Goal: Task Accomplishment & Management: Manage account settings

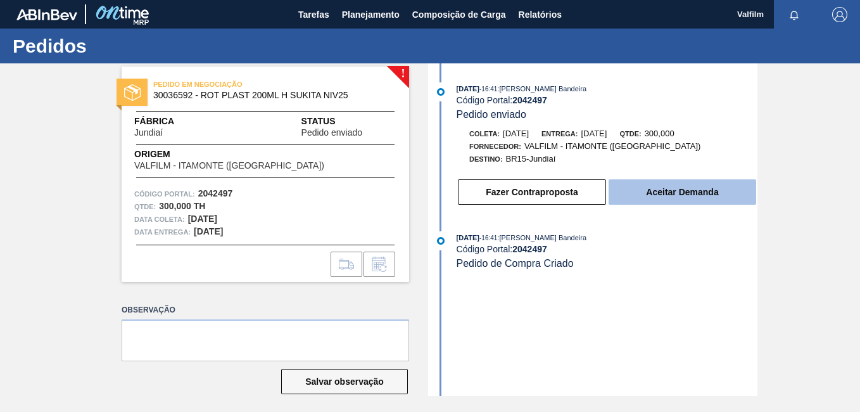
click at [664, 188] on button "Aceitar Demanda" at bounding box center [683, 191] width 148 height 25
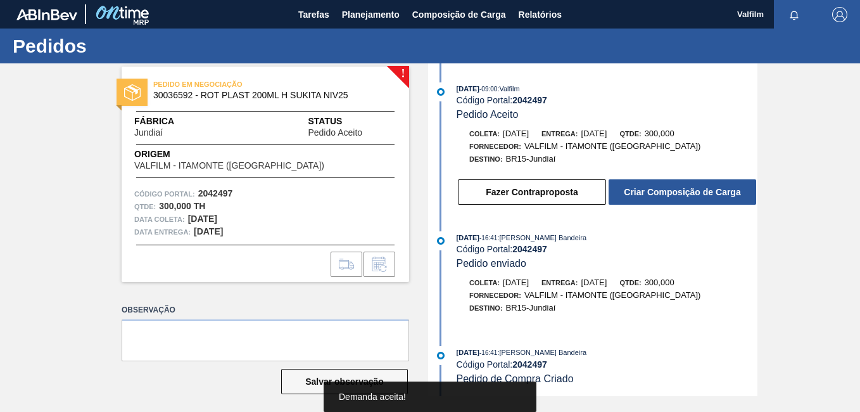
click at [539, 193] on button "Fazer Contraproposta" at bounding box center [532, 191] width 148 height 25
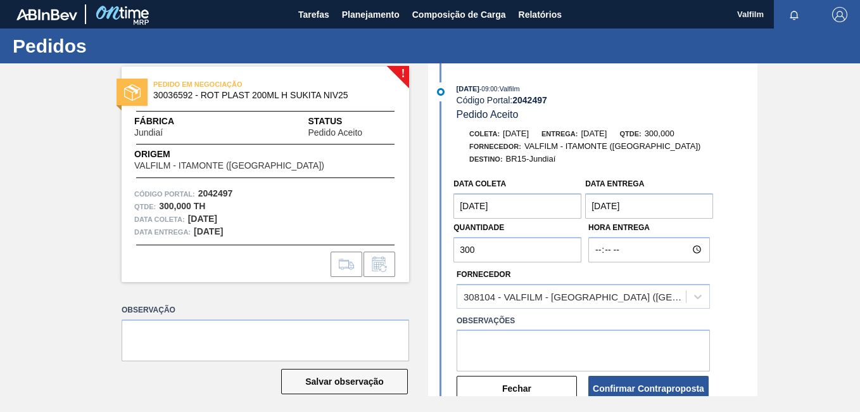
click at [516, 198] on coleta "24/10/2025" at bounding box center [518, 205] width 128 height 25
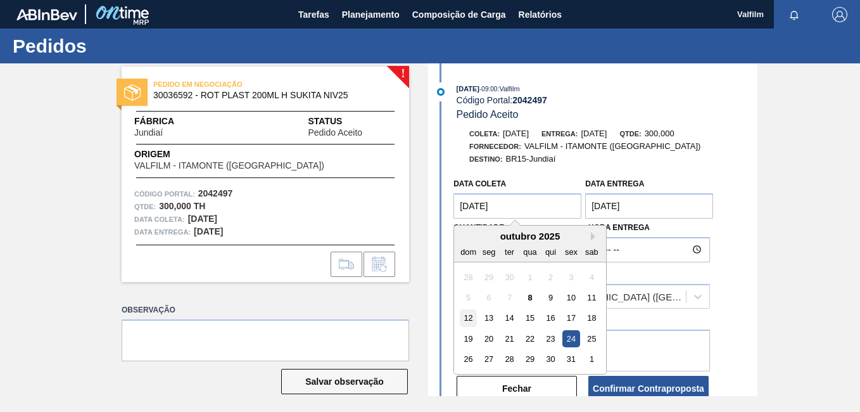
click at [469, 320] on div "12" at bounding box center [468, 318] width 17 height 17
type coleta "[DATE]"
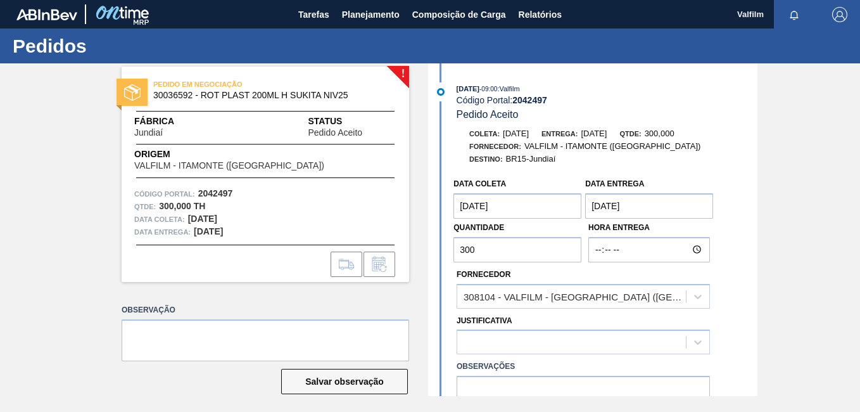
click at [655, 213] on Entrega "26/10/2025" at bounding box center [649, 205] width 128 height 25
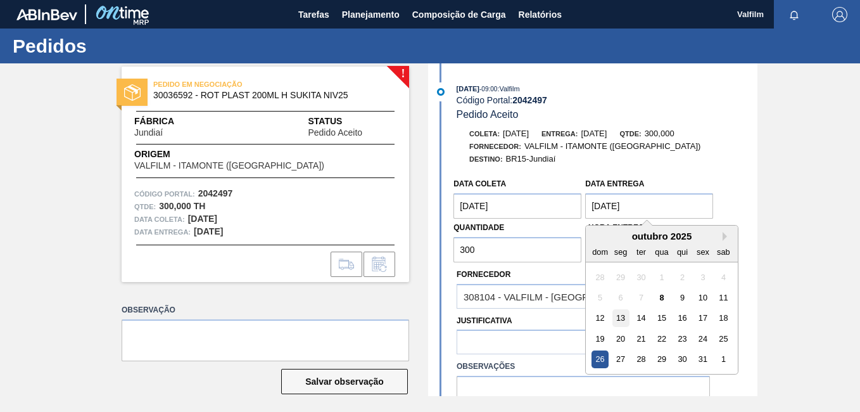
click at [625, 311] on div "13" at bounding box center [621, 318] width 17 height 17
type Entrega "[DATE]"
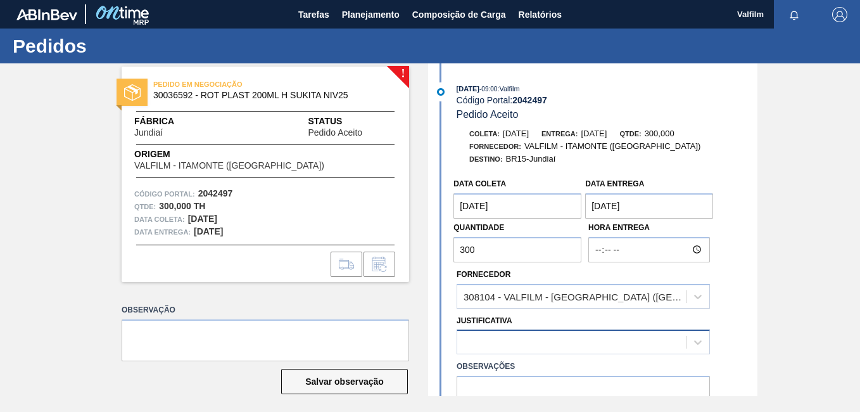
click at [549, 347] on div at bounding box center [583, 341] width 253 height 25
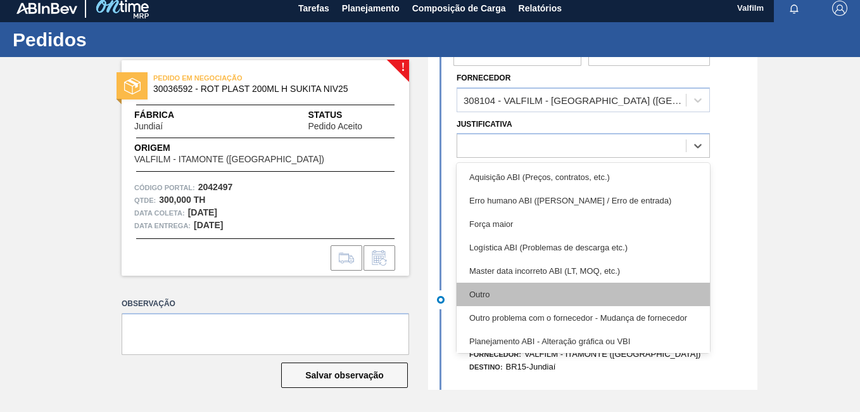
scroll to position [63, 0]
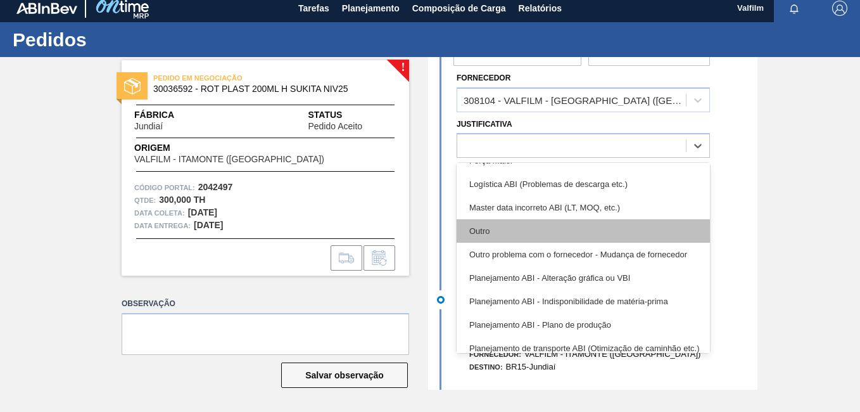
click at [511, 229] on div "Outro" at bounding box center [583, 230] width 253 height 23
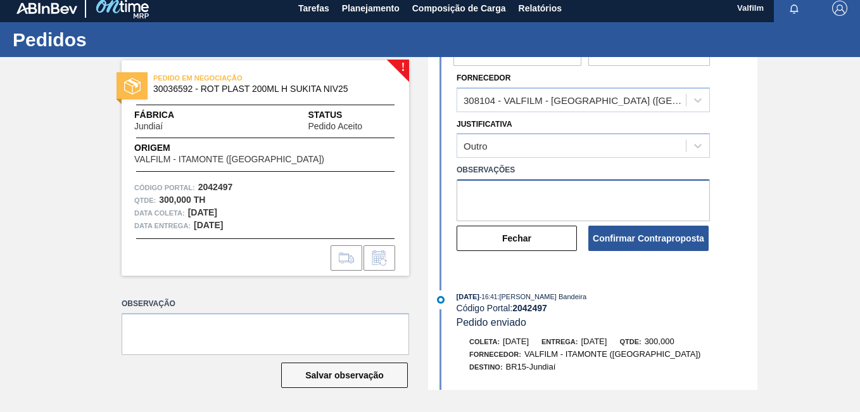
click at [530, 203] on textarea at bounding box center [583, 200] width 253 height 42
drag, startPoint x: 530, startPoint y: 203, endPoint x: 245, endPoint y: 98, distance: 304.5
click at [245, 98] on div "! PEDIDO EM NEGOCIAÇÃO 30036592 - ROT PLAST 200ML H SUKITA NIV25 Fábrica Jundia…" at bounding box center [430, 223] width 860 height 333
type textarea "Data que conseguiremos atender ([PERSON_NAME] - Comercial Itamonte)"
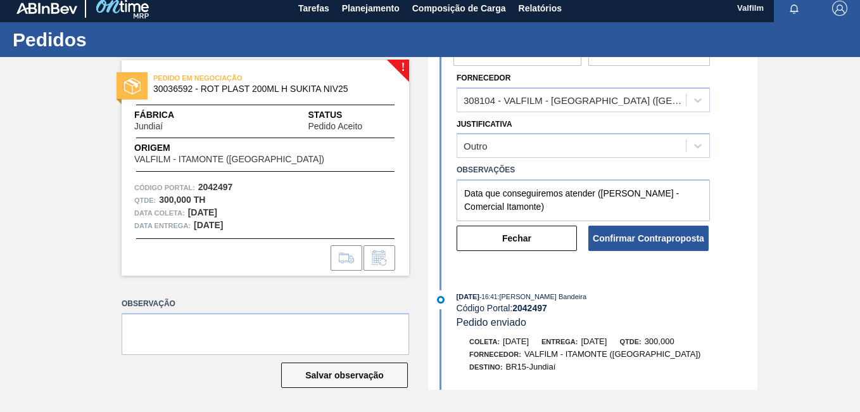
click at [717, 238] on div "Data coleta 12/10/2025 Data Entrega 13/10/2025 Quantidade 300 Hora Entrega Forn…" at bounding box center [594, 113] width 326 height 277
click at [688, 237] on button "Confirmar Contraproposta" at bounding box center [649, 238] width 120 height 25
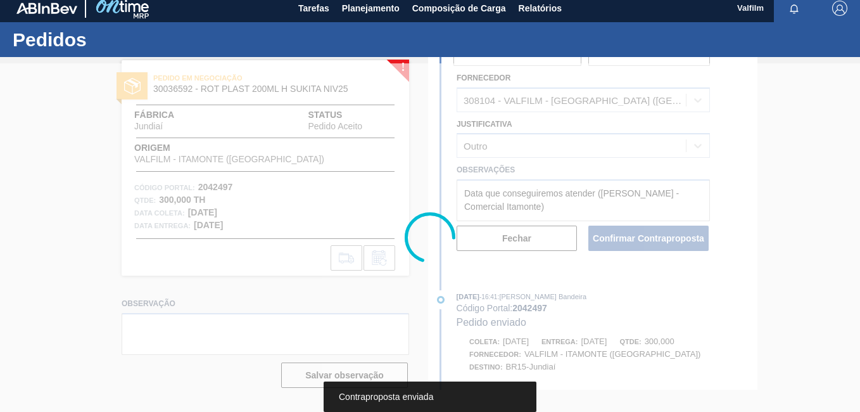
scroll to position [330, 0]
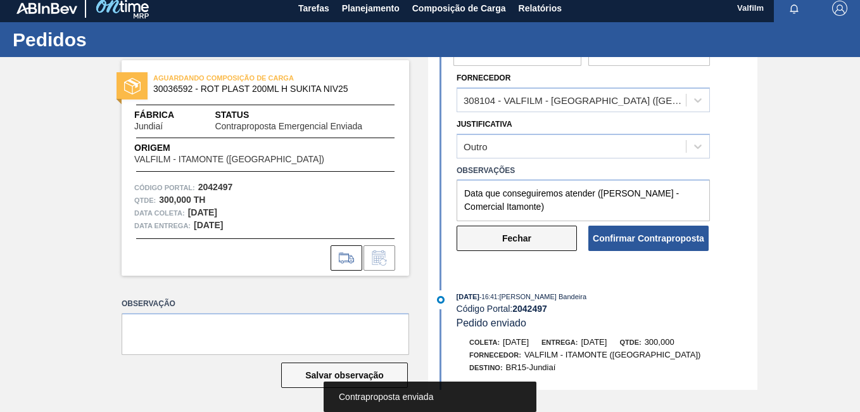
click at [549, 231] on button "Fechar" at bounding box center [517, 238] width 120 height 25
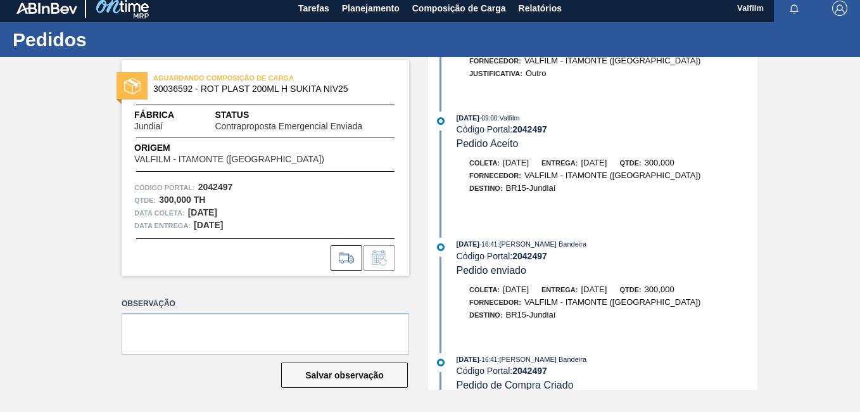
scroll to position [119, 0]
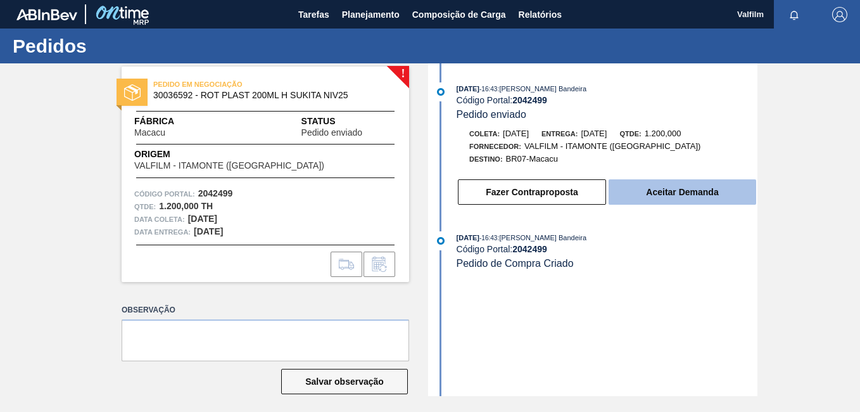
click at [661, 193] on button "Aceitar Demanda" at bounding box center [683, 191] width 148 height 25
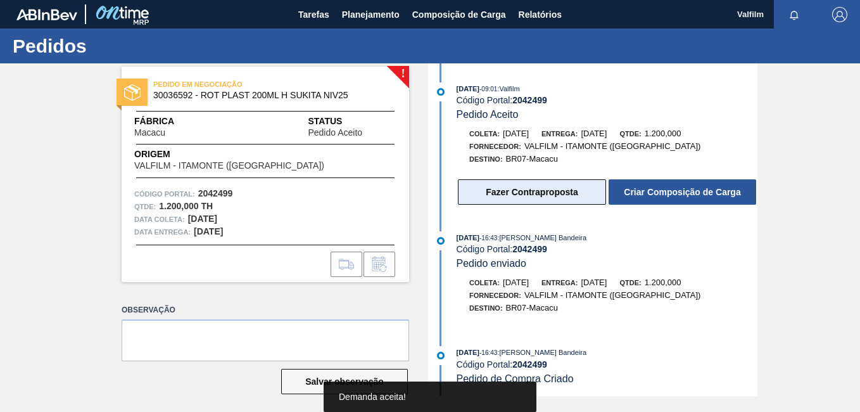
click at [572, 202] on button "Fazer Contraproposta" at bounding box center [532, 191] width 148 height 25
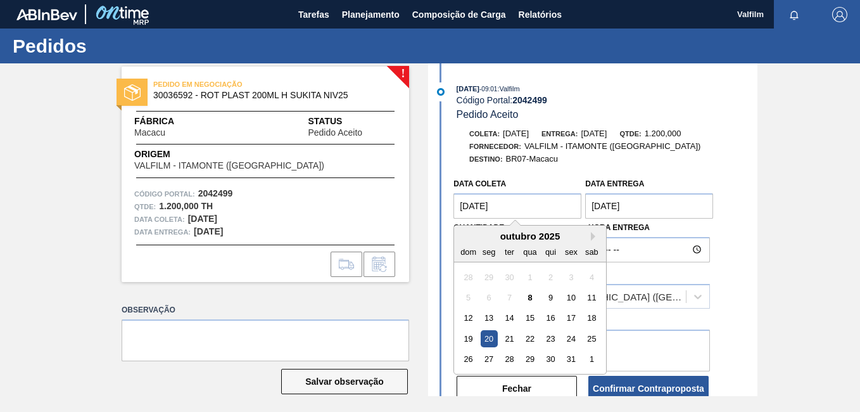
click at [494, 208] on coleta "[DATE]" at bounding box center [518, 205] width 128 height 25
click at [469, 316] on div "12" at bounding box center [468, 318] width 17 height 17
type coleta "[DATE]"
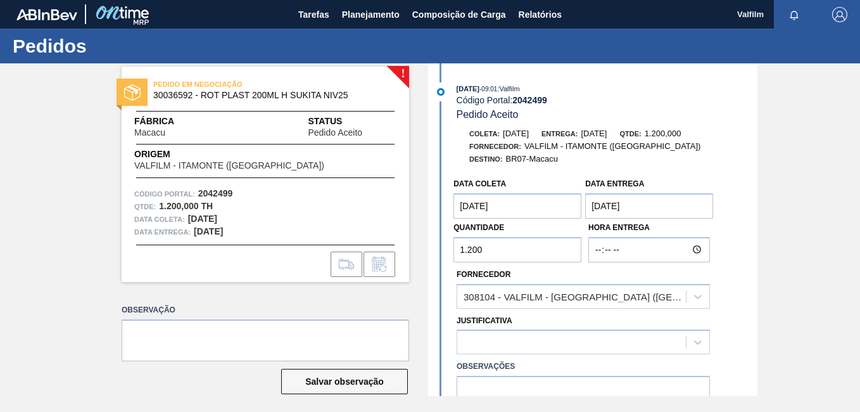
click at [637, 202] on Entrega "22/10/2025" at bounding box center [649, 205] width 128 height 25
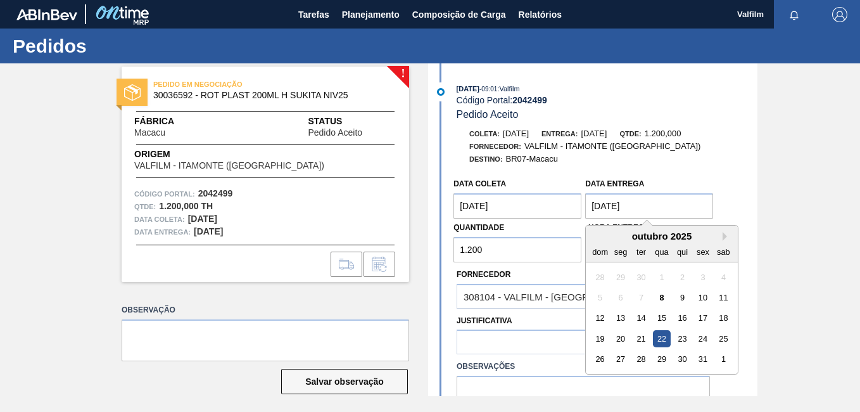
click at [629, 310] on div "12 13 14 15 16 17 18" at bounding box center [662, 318] width 144 height 20
click at [624, 317] on div "13" at bounding box center [621, 318] width 17 height 17
type Entrega "[DATE]"
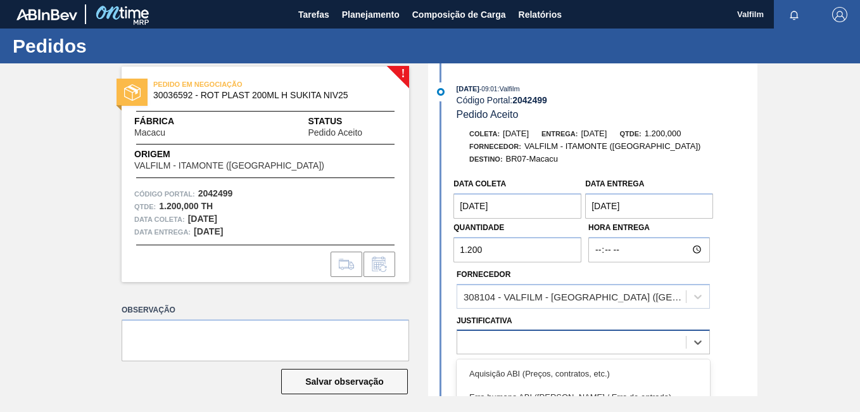
click at [540, 339] on div at bounding box center [571, 342] width 229 height 18
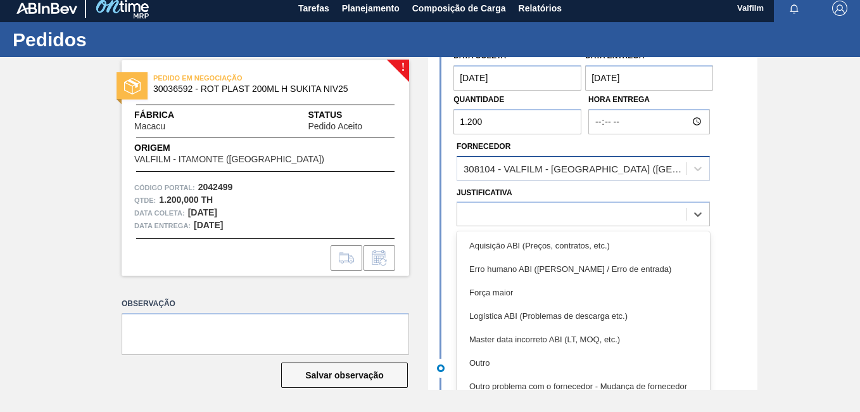
scroll to position [127, 0]
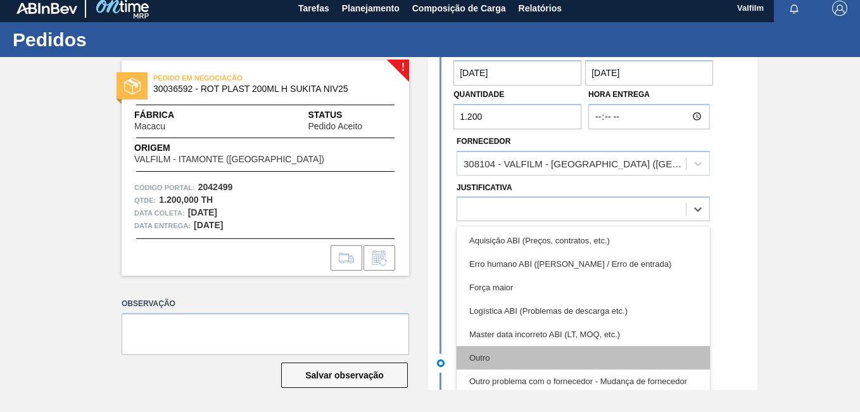
click at [546, 359] on div "Outro" at bounding box center [583, 357] width 253 height 23
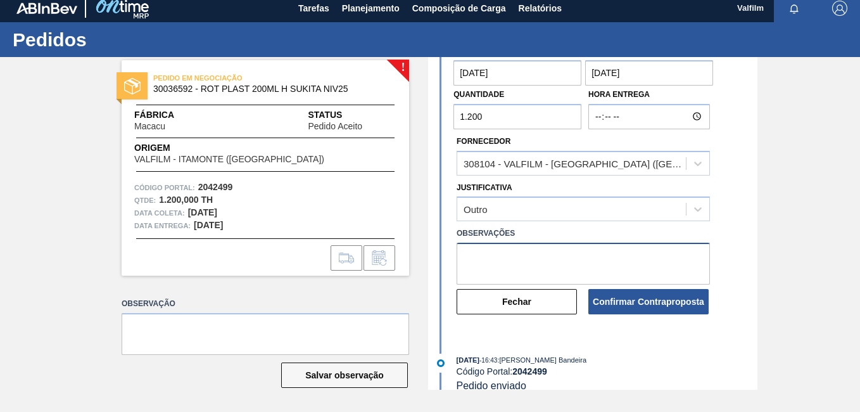
click at [484, 260] on textarea at bounding box center [583, 264] width 253 height 42
paste textarea "Data que conseguiremos atender ([PERSON_NAME] - Comercial Itamonte)"
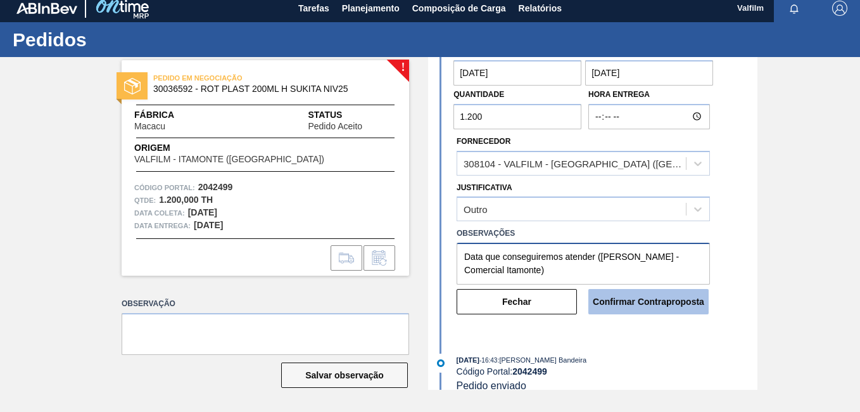
type textarea "Data que conseguiremos atender ([PERSON_NAME] - Comercial Itamonte)"
click at [622, 295] on button "Confirmar Contraproposta" at bounding box center [649, 301] width 120 height 25
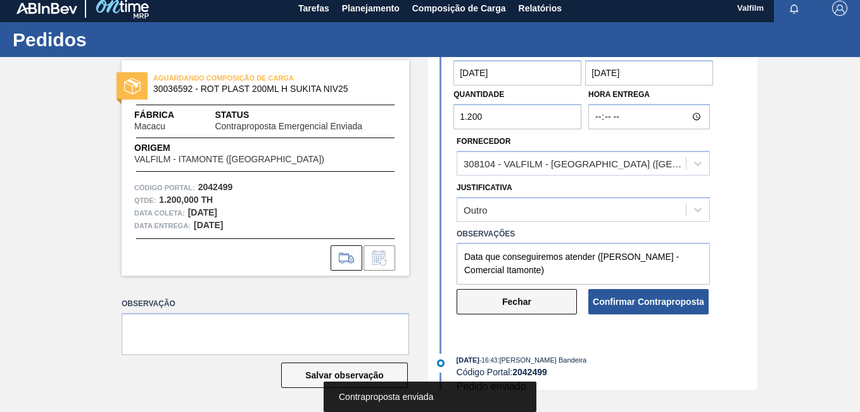
click at [534, 309] on button "Fechar" at bounding box center [517, 301] width 120 height 25
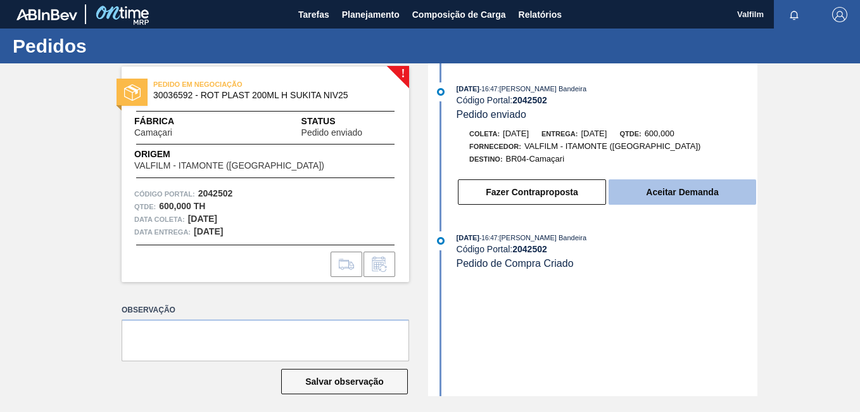
click at [660, 190] on button "Aceitar Demanda" at bounding box center [683, 191] width 148 height 25
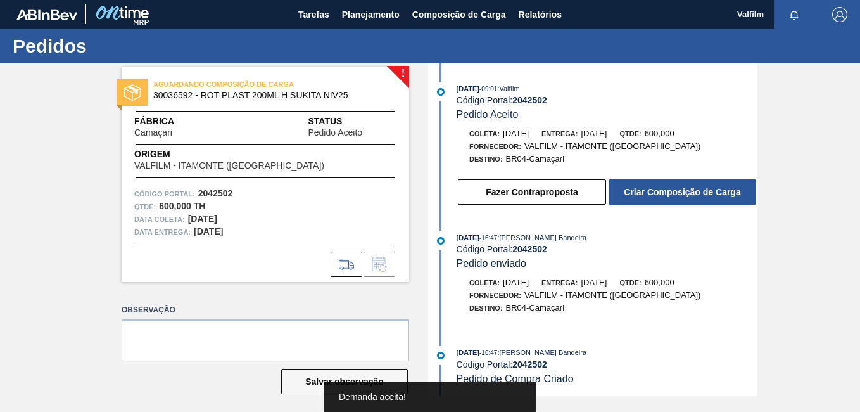
click at [524, 198] on button "Fazer Contraproposta" at bounding box center [532, 191] width 148 height 25
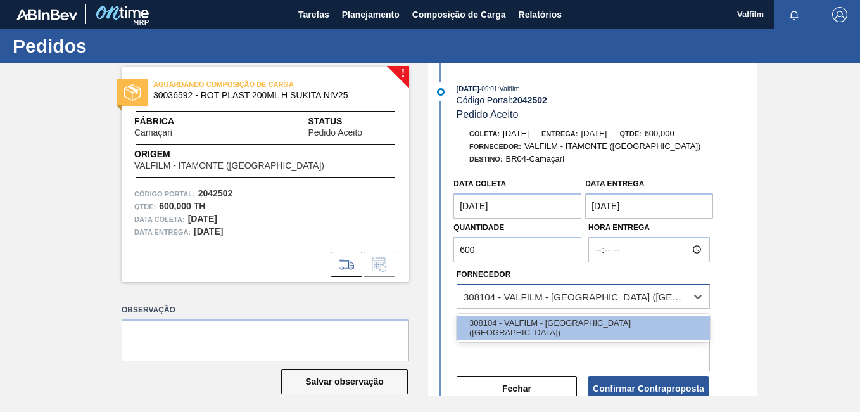
click at [500, 298] on div "308104 - VALFILM - [GEOGRAPHIC_DATA] ([GEOGRAPHIC_DATA])" at bounding box center [576, 296] width 224 height 11
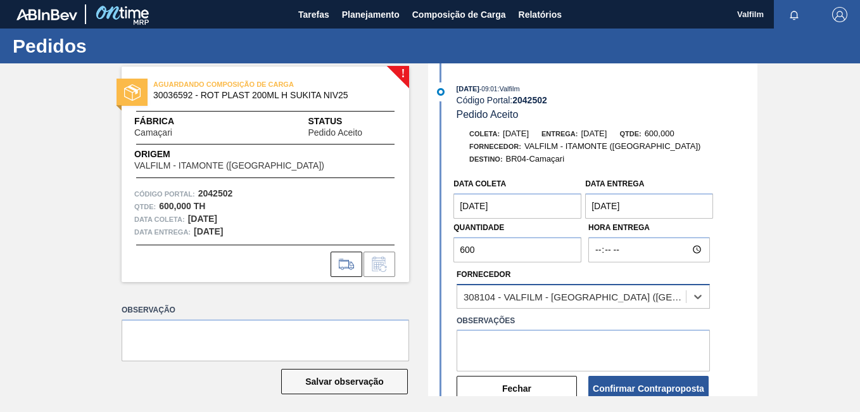
click at [501, 300] on div "308104 - VALFILM - [GEOGRAPHIC_DATA] ([GEOGRAPHIC_DATA])" at bounding box center [576, 296] width 224 height 11
click at [504, 208] on coleta "[DATE]" at bounding box center [518, 205] width 128 height 25
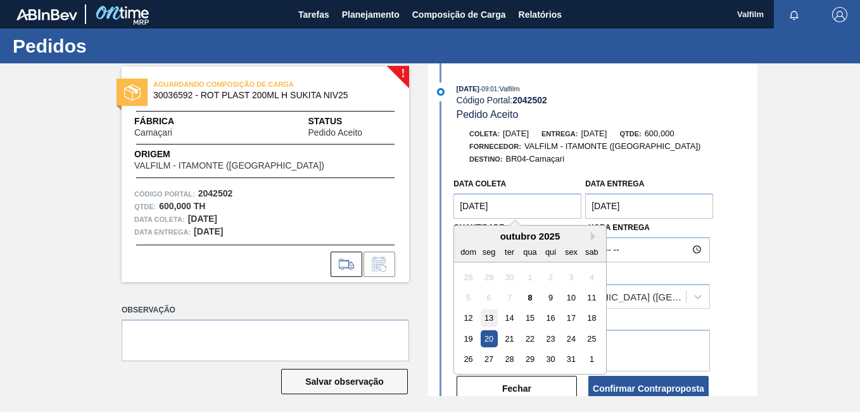
click at [494, 314] on div "13" at bounding box center [489, 318] width 17 height 17
type coleta "[DATE]"
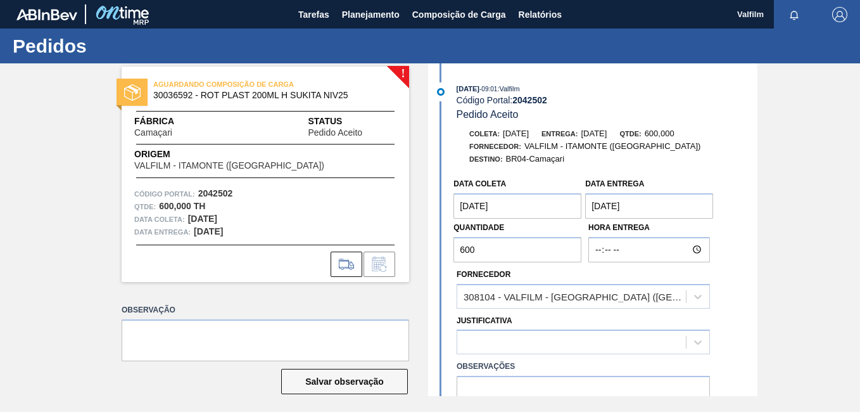
click at [653, 203] on Entrega "27/10/2025" at bounding box center [649, 205] width 128 height 25
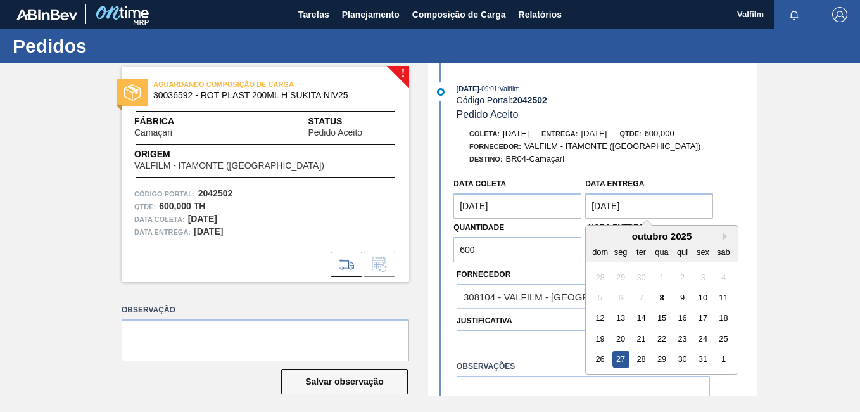
click at [665, 318] on div "15" at bounding box center [662, 318] width 17 height 17
type Entrega "15/10/2025"
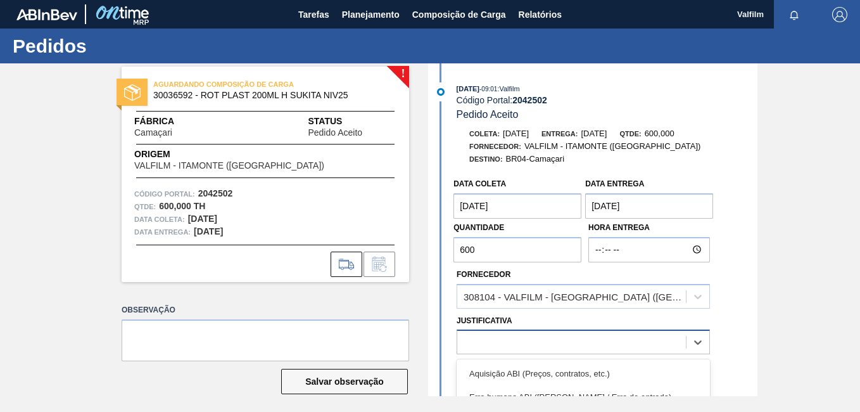
click at [580, 341] on div at bounding box center [571, 342] width 229 height 18
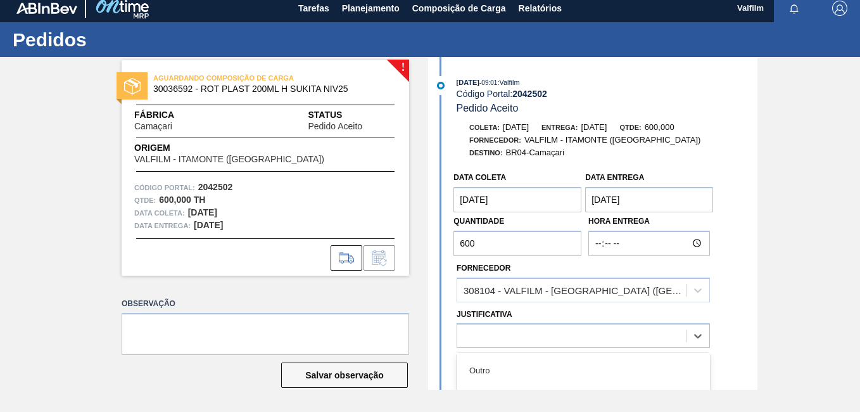
scroll to position [127, 0]
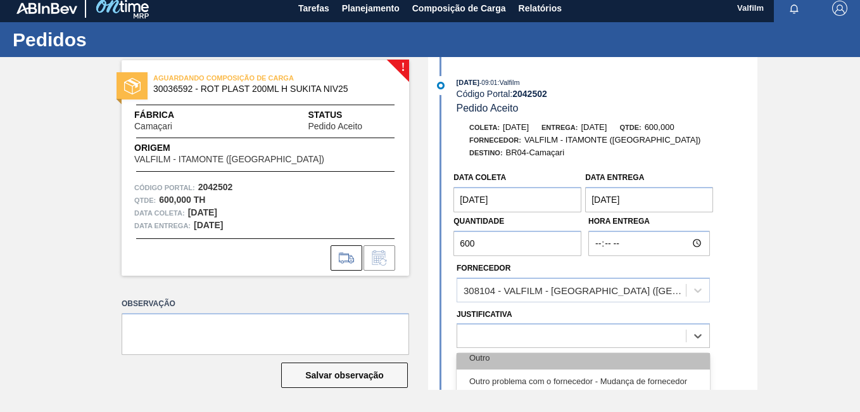
click at [547, 359] on div "Outro" at bounding box center [583, 357] width 253 height 23
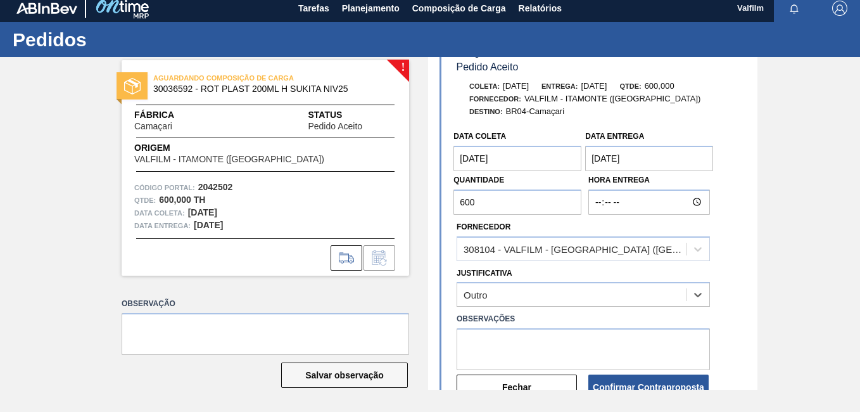
scroll to position [63, 0]
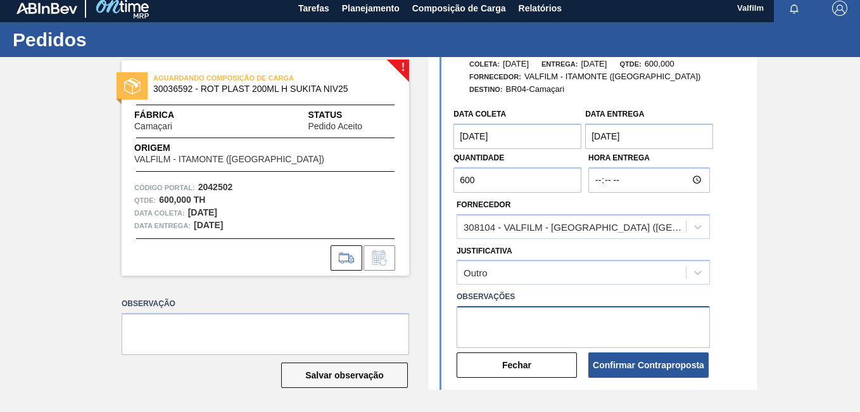
click at [534, 339] on textarea at bounding box center [583, 327] width 253 height 42
paste textarea "Data que conseguiremos atender ([PERSON_NAME] - Comercial Itamonte)"
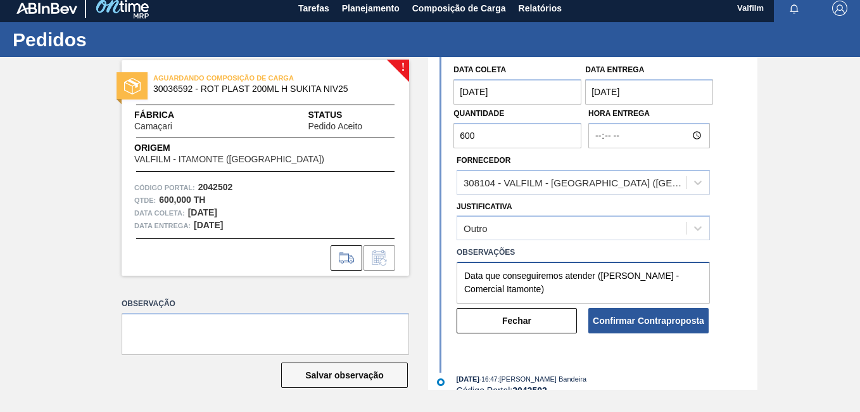
scroll to position [127, 0]
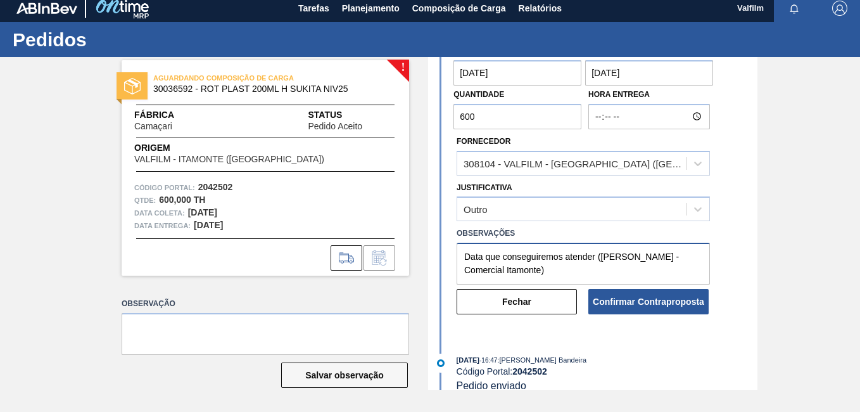
click at [594, 254] on textarea "Data que conseguiremos atender ([PERSON_NAME] - Comercial Itamonte)" at bounding box center [583, 264] width 253 height 42
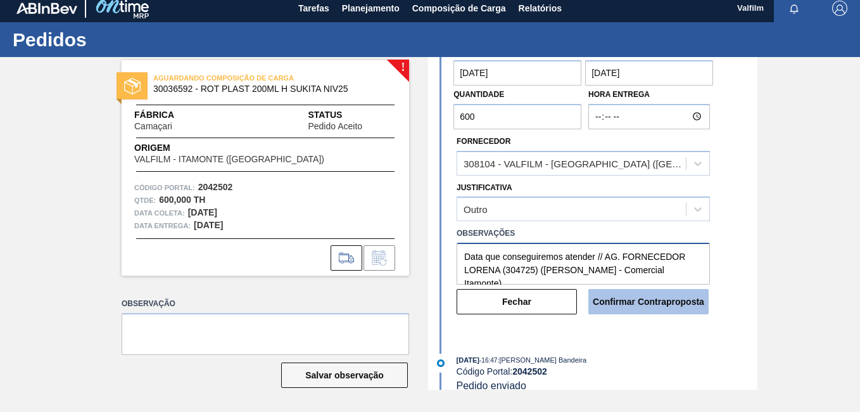
type textarea "Data que conseguiremos atender // AG. FORNECEDOR LORENA (304725) (Ana Carolina …"
click at [660, 304] on button "Confirmar Contraproposta" at bounding box center [649, 301] width 120 height 25
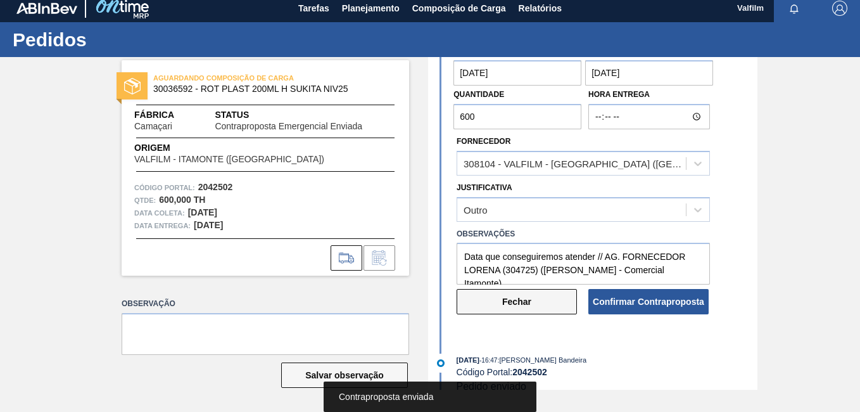
click at [539, 308] on button "Fechar" at bounding box center [517, 301] width 120 height 25
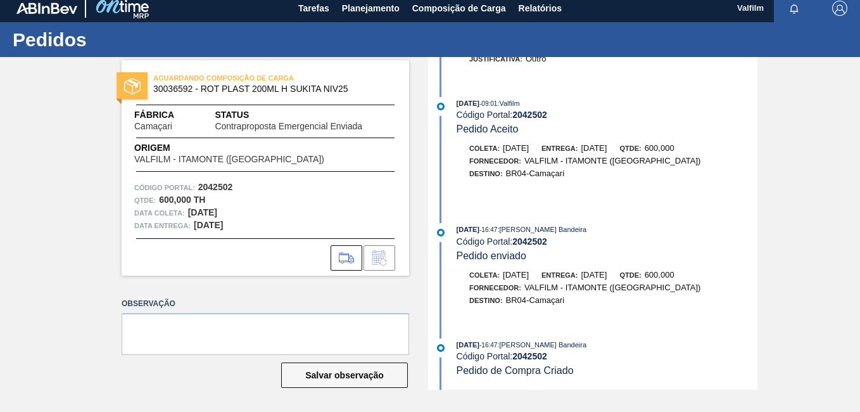
scroll to position [0, 0]
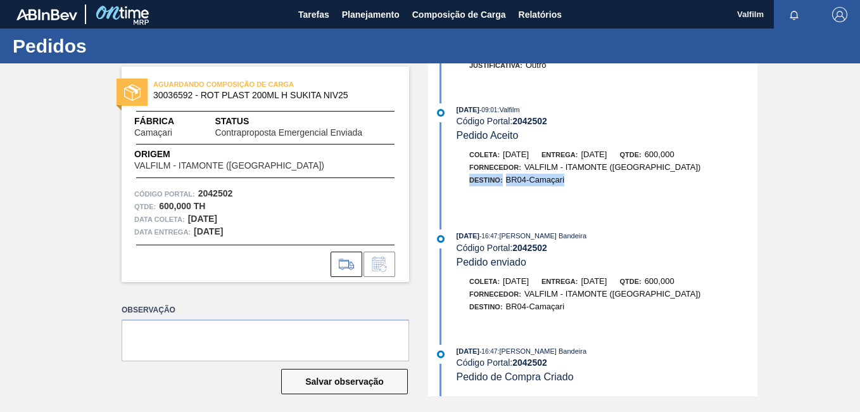
drag, startPoint x: 751, startPoint y: 191, endPoint x: 744, endPoint y: 163, distance: 28.6
click at [744, 163] on div "Coleta: 20/10/2025 Entrega: 27/10/2025 Qtde: 600,000 Fornecedor: VALFILM - ITAM…" at bounding box center [594, 176] width 326 height 56
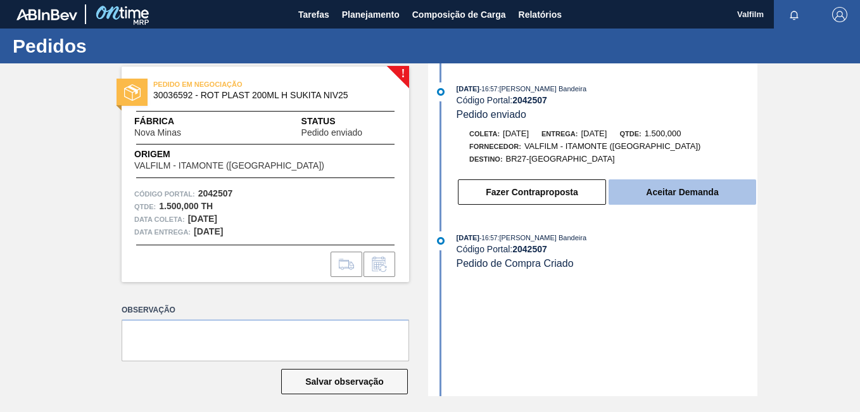
click at [708, 195] on button "Aceitar Demanda" at bounding box center [683, 191] width 148 height 25
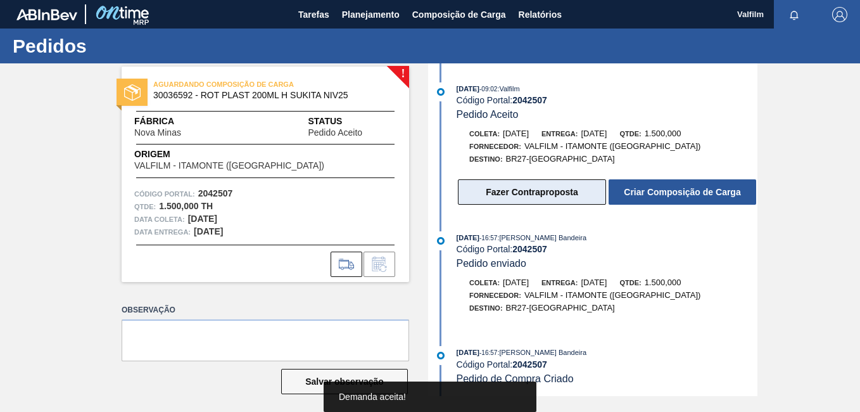
click at [566, 193] on button "Fazer Contraproposta" at bounding box center [532, 191] width 148 height 25
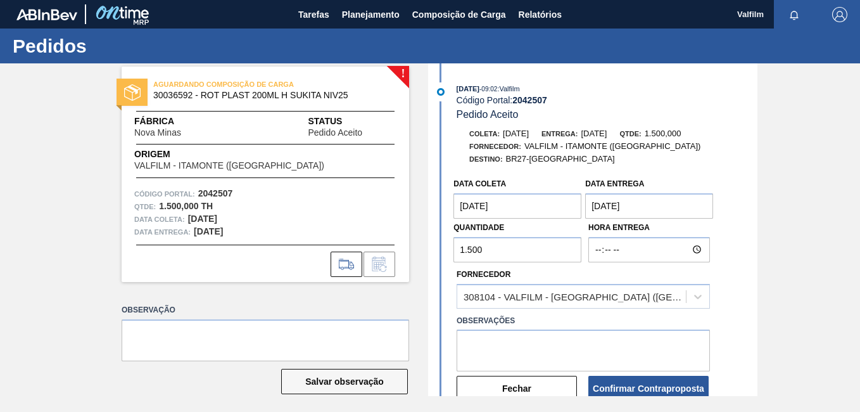
click at [497, 215] on coleta "[DATE]" at bounding box center [518, 205] width 128 height 25
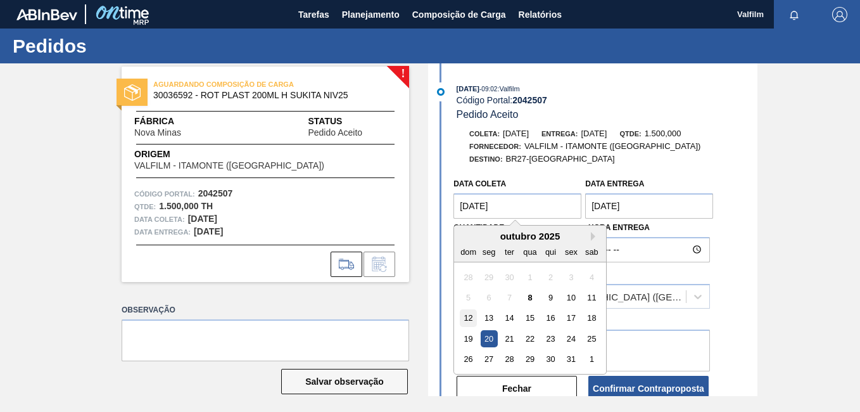
click at [466, 315] on div "12" at bounding box center [468, 318] width 17 height 17
type coleta "[DATE]"
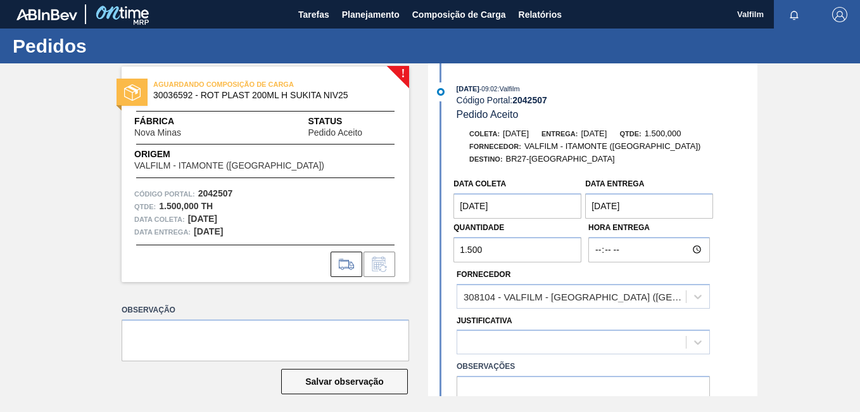
click at [635, 207] on Entrega "[DATE]" at bounding box center [649, 205] width 128 height 25
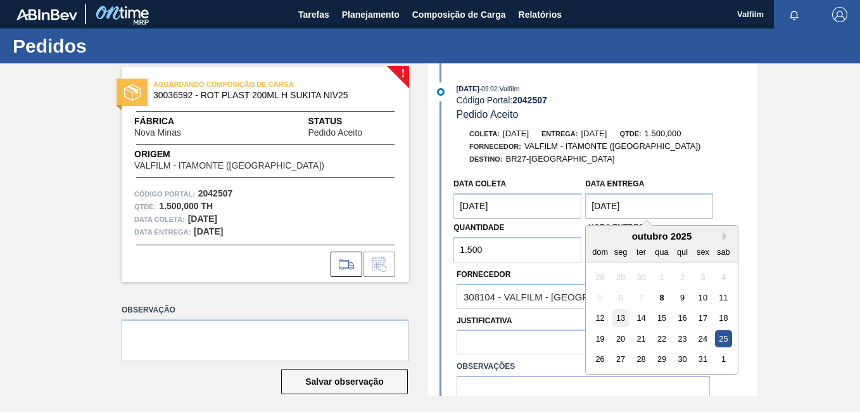
click at [619, 317] on div "13" at bounding box center [621, 318] width 17 height 17
type Entrega "[DATE]"
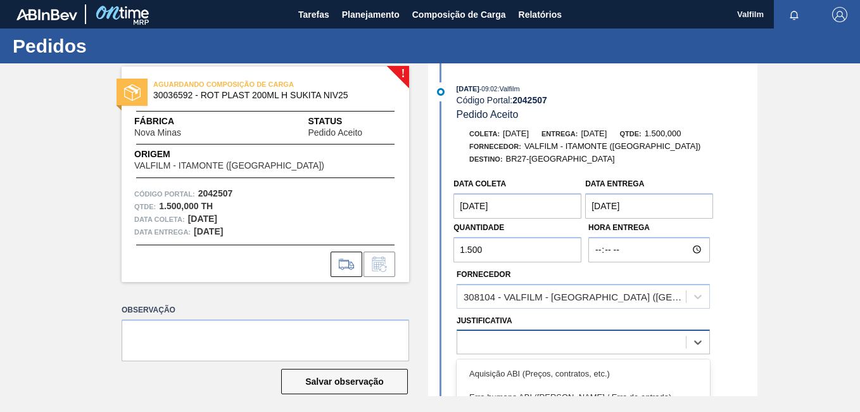
click at [547, 347] on div at bounding box center [583, 341] width 253 height 25
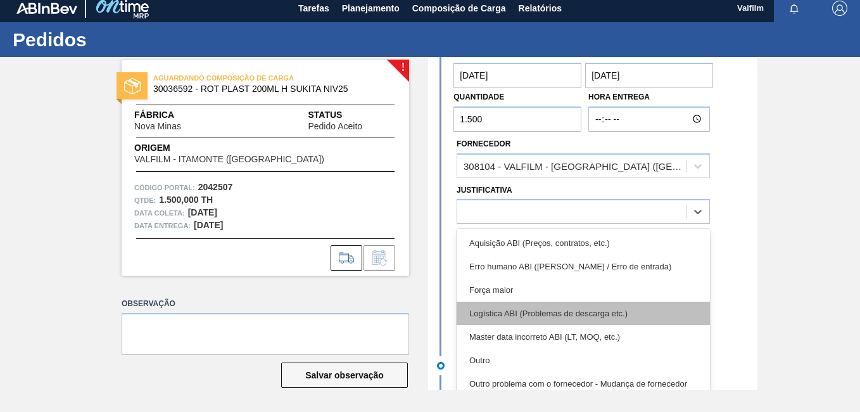
scroll to position [127, 0]
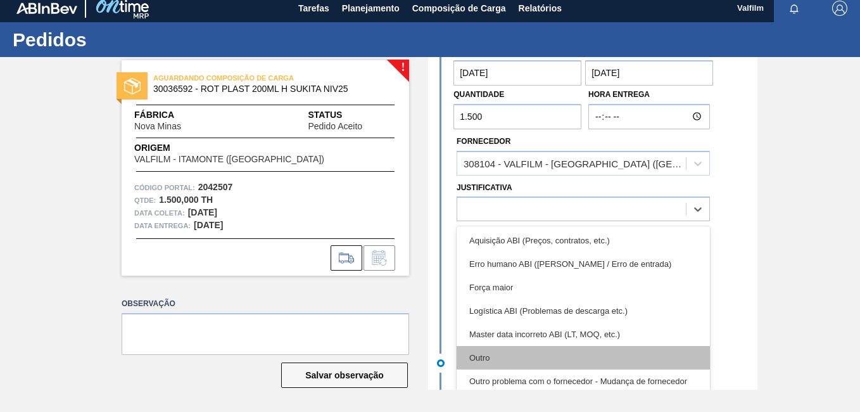
click at [526, 364] on div "Outro" at bounding box center [583, 357] width 253 height 23
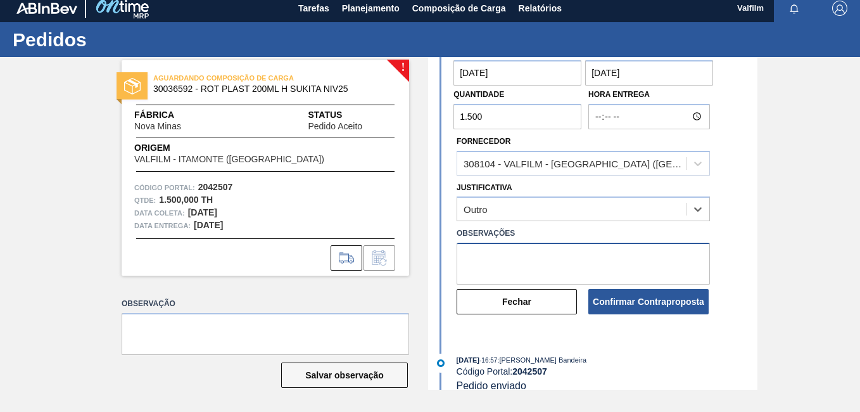
click at [526, 253] on textarea at bounding box center [583, 264] width 253 height 42
paste textarea "Data que conseguiremos atender ([PERSON_NAME] - Comercial Itamonte)"
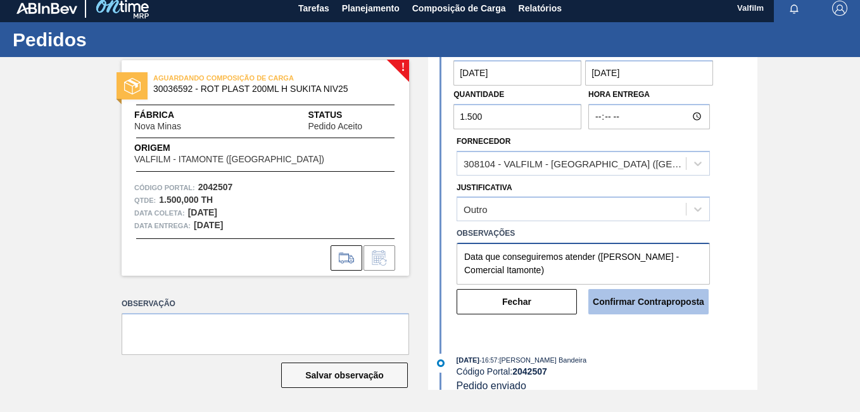
type textarea "Data que conseguiremos atender ([PERSON_NAME] - Comercial Itamonte)"
click at [620, 304] on button "Confirmar Contraproposta" at bounding box center [649, 301] width 120 height 25
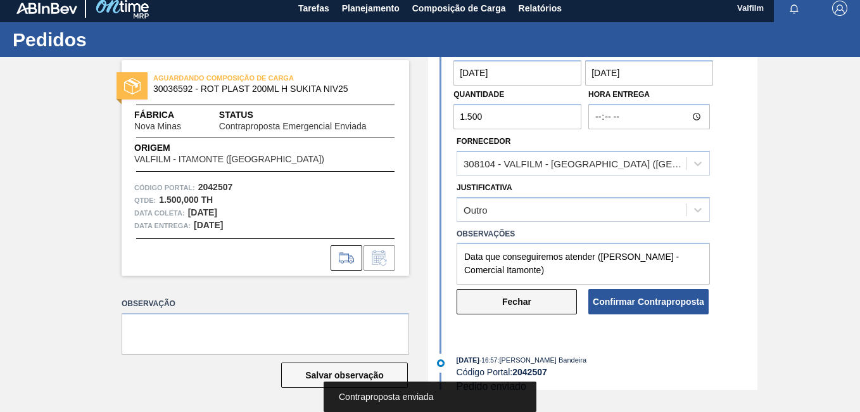
click at [533, 303] on button "Fechar" at bounding box center [517, 301] width 120 height 25
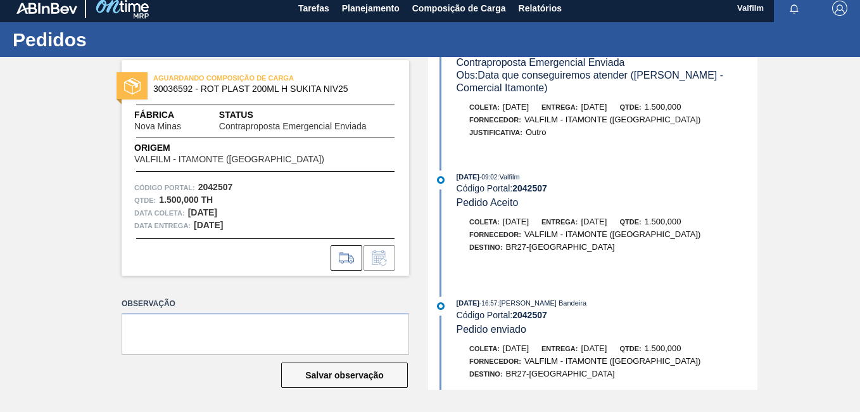
scroll to position [0, 0]
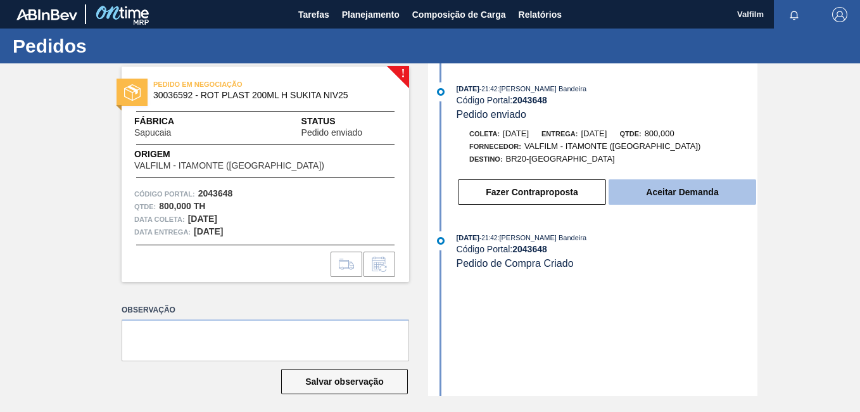
click at [684, 184] on button "Aceitar Demanda" at bounding box center [683, 191] width 148 height 25
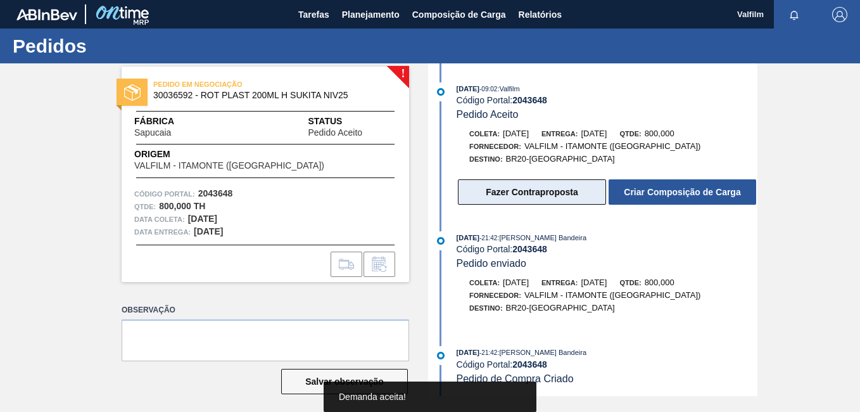
click at [504, 186] on button "Fazer Contraproposta" at bounding box center [532, 191] width 148 height 25
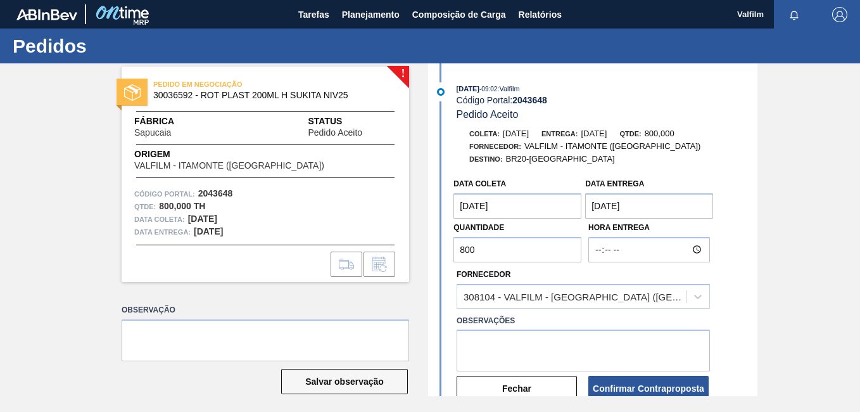
click at [509, 210] on coleta "20/10/2025" at bounding box center [518, 205] width 128 height 25
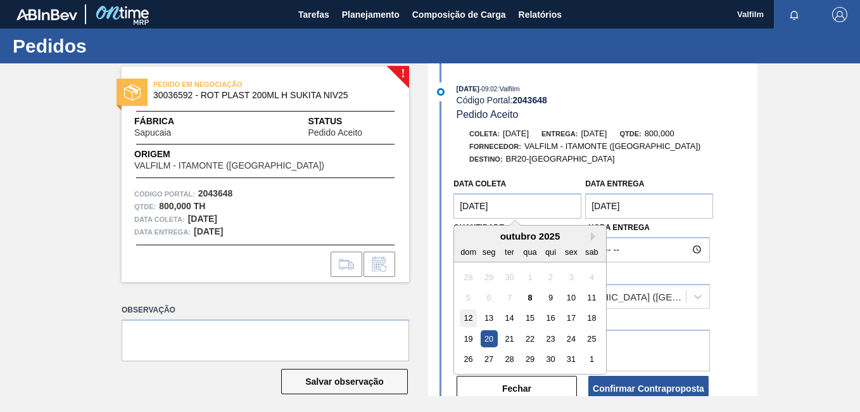
click at [464, 317] on div "12" at bounding box center [468, 318] width 17 height 17
type coleta "[DATE]"
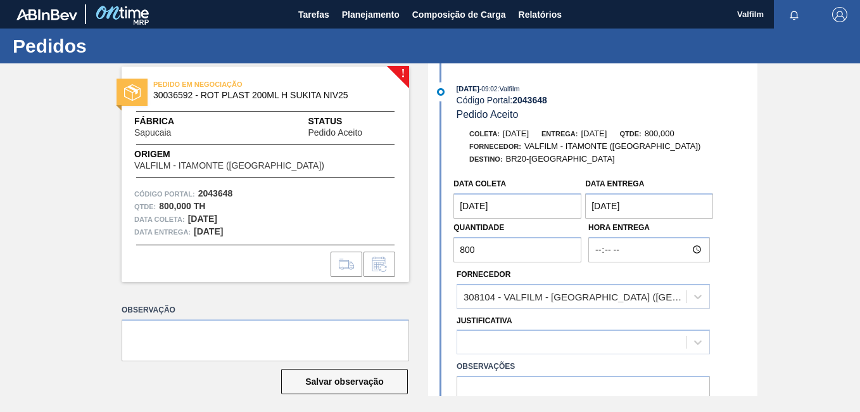
click at [639, 217] on Entrega "22/10/2025" at bounding box center [649, 205] width 128 height 25
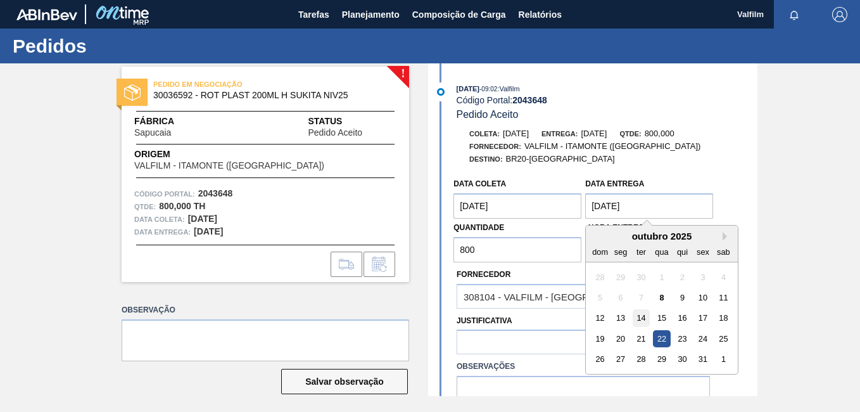
click at [649, 319] on div "12 13 14 15 16 17 18" at bounding box center [662, 318] width 144 height 20
click at [646, 319] on div "14" at bounding box center [641, 318] width 17 height 17
type Entrega "14/10/2025"
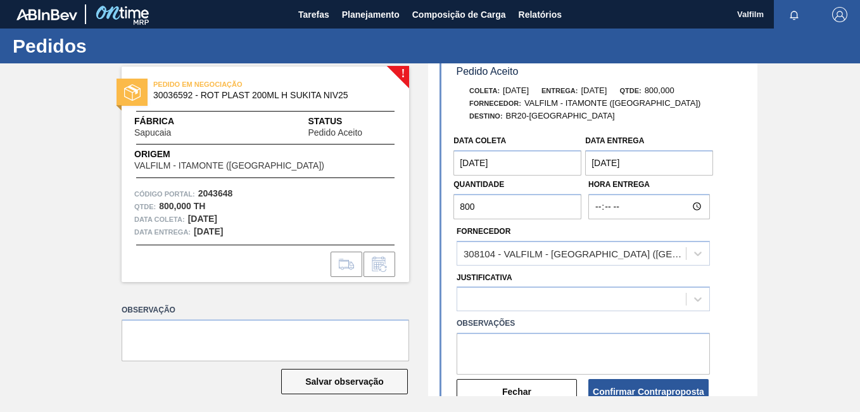
scroll to position [63, 0]
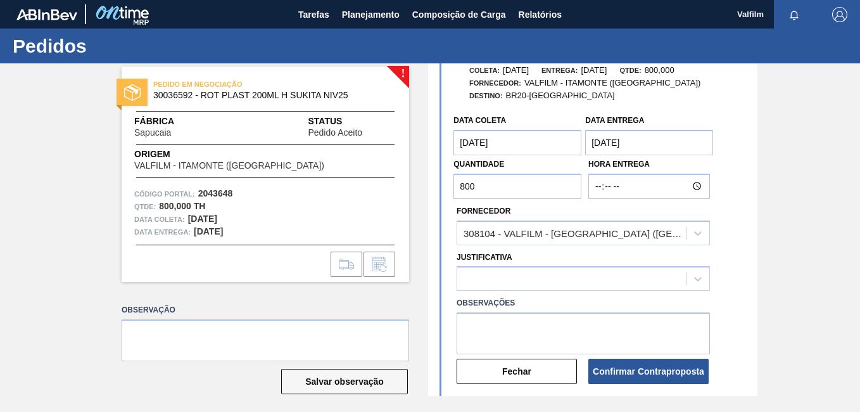
click at [535, 297] on label "Observações" at bounding box center [583, 303] width 253 height 18
click at [533, 272] on div at bounding box center [571, 279] width 229 height 18
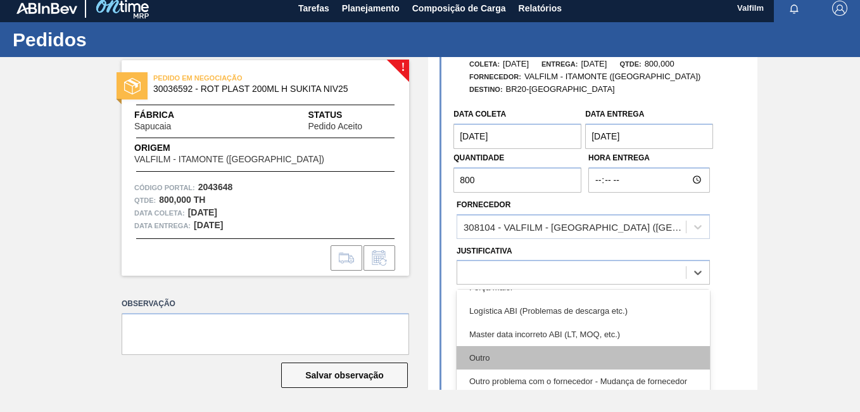
click at [532, 348] on div "Outro" at bounding box center [583, 357] width 253 height 23
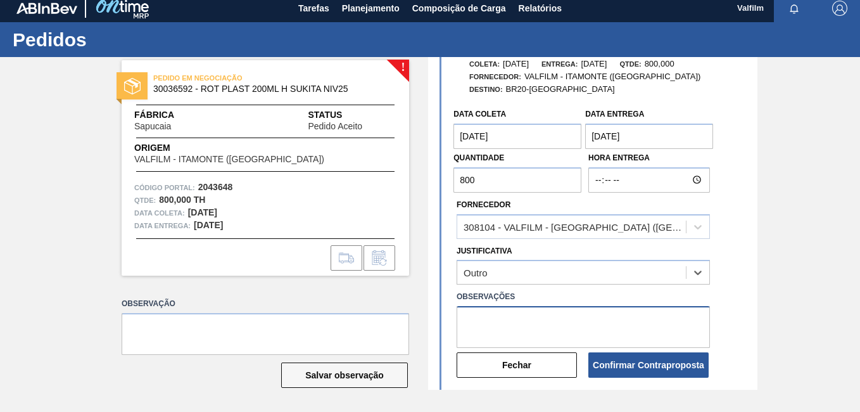
click at [512, 318] on textarea at bounding box center [583, 327] width 253 height 42
paste textarea "Data que conseguiremos atender ([PERSON_NAME] - Comercial Itamonte)"
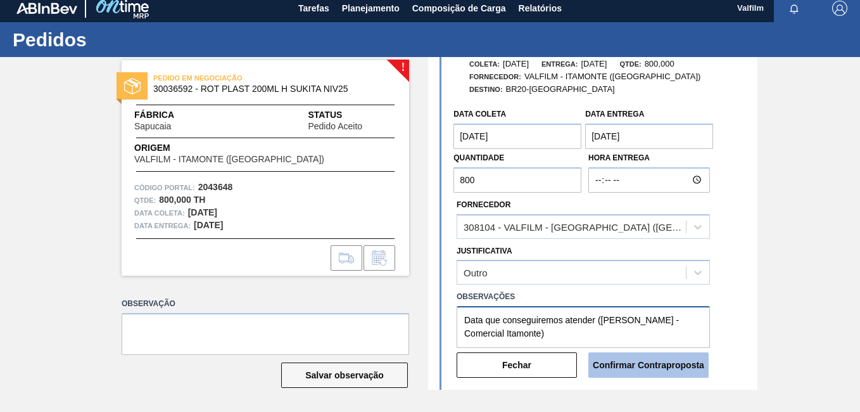
type textarea "Data que conseguiremos atender ([PERSON_NAME] - Comercial Itamonte)"
click at [658, 368] on button "Confirmar Contraproposta" at bounding box center [649, 364] width 120 height 25
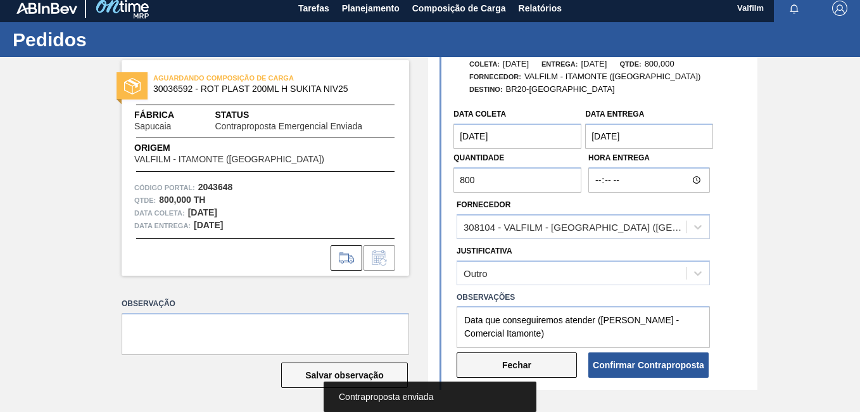
click at [549, 365] on button "Fechar" at bounding box center [517, 364] width 120 height 25
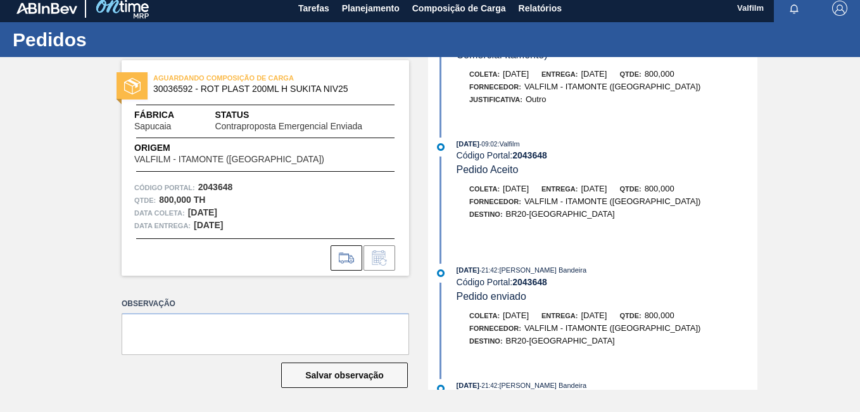
scroll to position [56, 0]
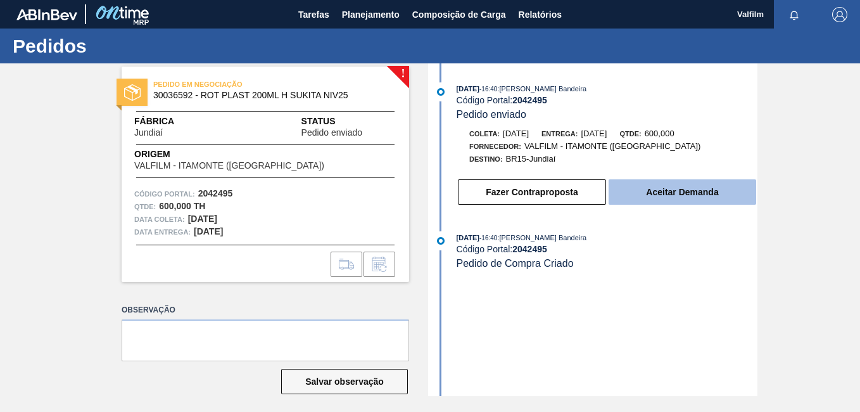
click at [708, 200] on button "Aceitar Demanda" at bounding box center [683, 191] width 148 height 25
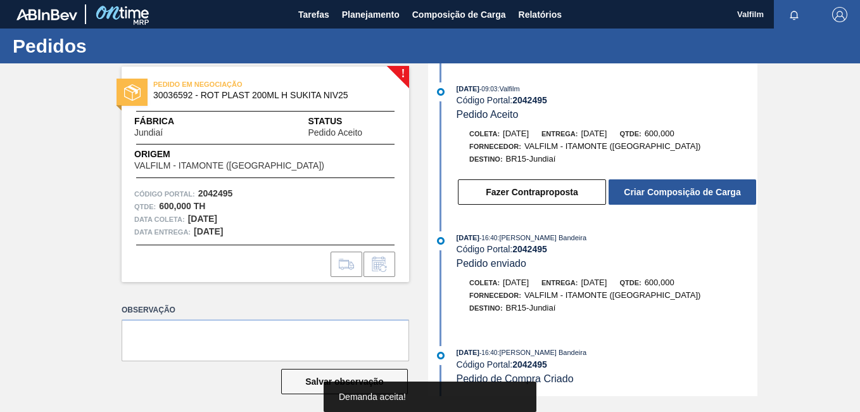
click at [519, 193] on button "Fazer Contraproposta" at bounding box center [532, 191] width 148 height 25
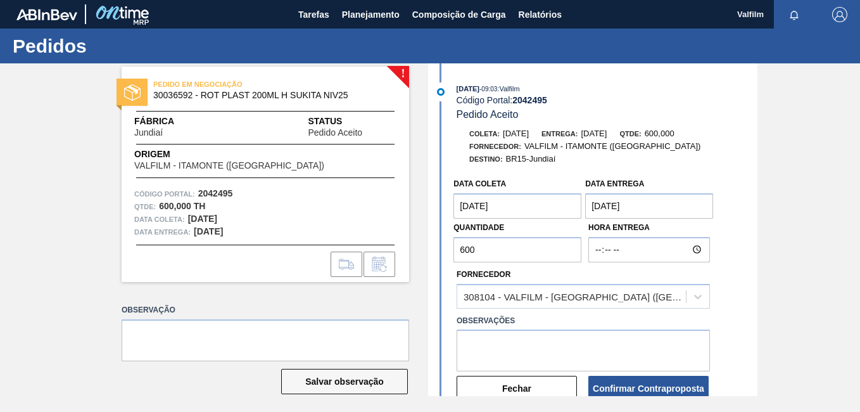
click at [495, 209] on coleta "17/11/2025" at bounding box center [518, 205] width 128 height 25
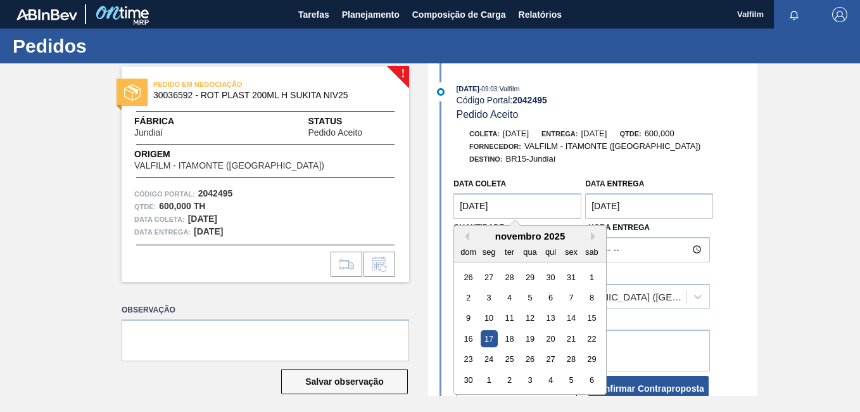
drag, startPoint x: 468, startPoint y: 234, endPoint x: 474, endPoint y: 262, distance: 28.6
click at [468, 235] on button "Previous Month" at bounding box center [465, 236] width 9 height 9
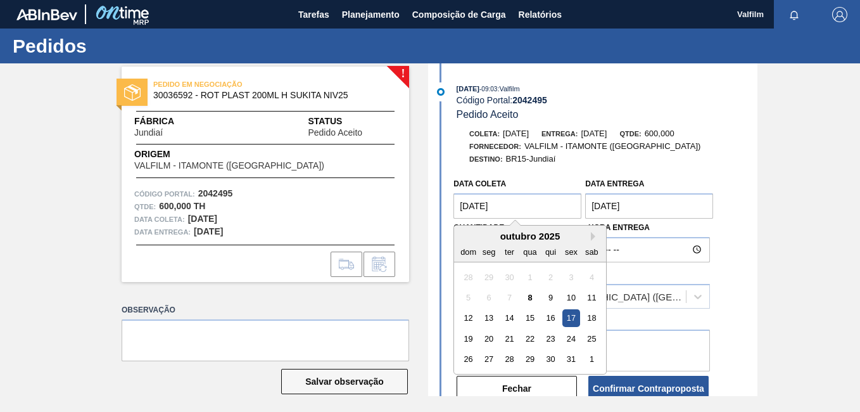
drag, startPoint x: 469, startPoint y: 316, endPoint x: 537, endPoint y: 264, distance: 84.5
click at [469, 315] on div "12" at bounding box center [468, 318] width 17 height 17
type coleta "[DATE]"
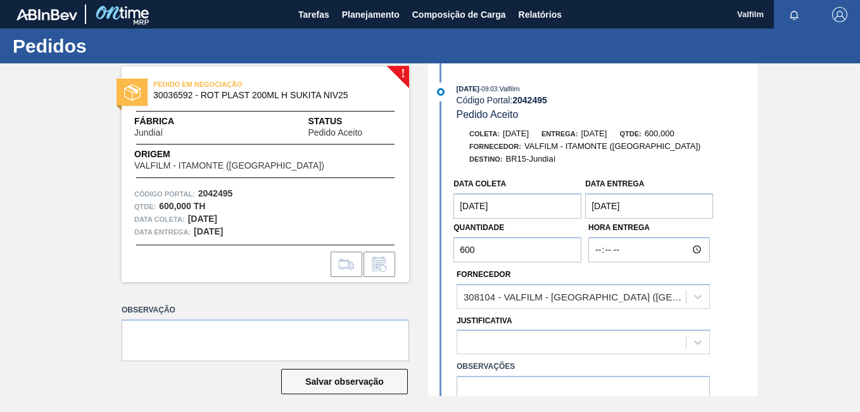
click at [611, 200] on Entrega "19/11/2025" at bounding box center [649, 205] width 128 height 25
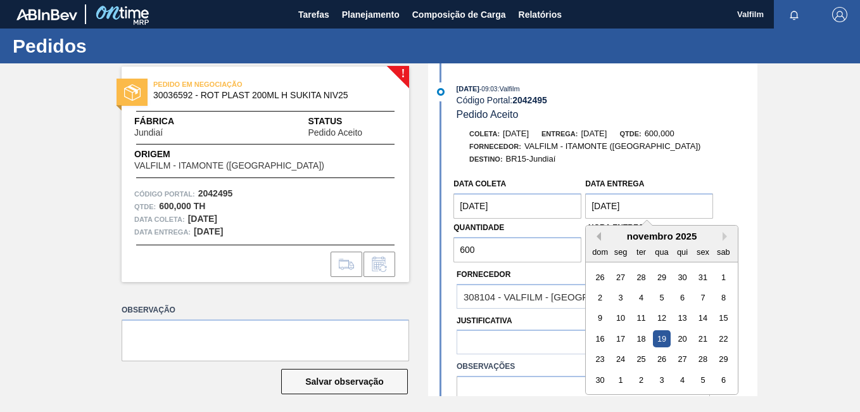
click at [594, 235] on button "Previous Month" at bounding box center [596, 236] width 9 height 9
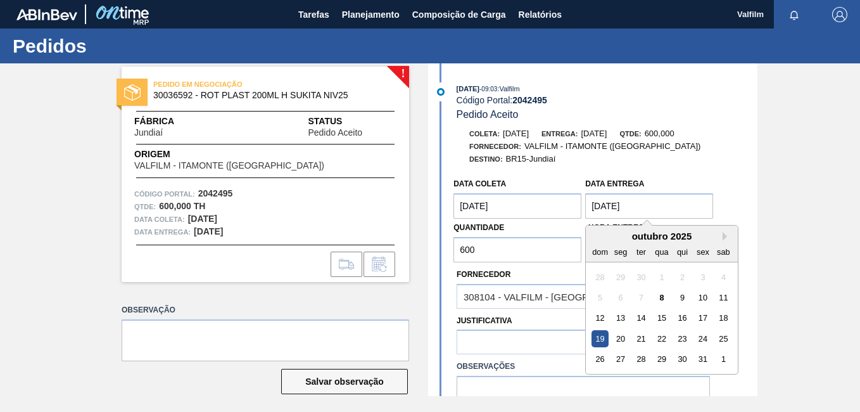
click at [626, 316] on div "13" at bounding box center [621, 318] width 17 height 17
type Entrega "[DATE]"
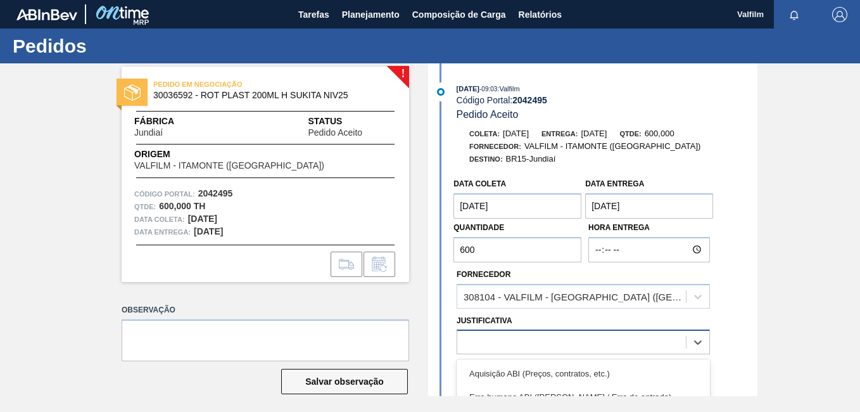
click at [542, 352] on div "Data coleta 12/10/2025 Data Entrega 13/10/2025 Quantidade 600 Hora Entrega Forn…" at bounding box center [594, 310] width 326 height 277
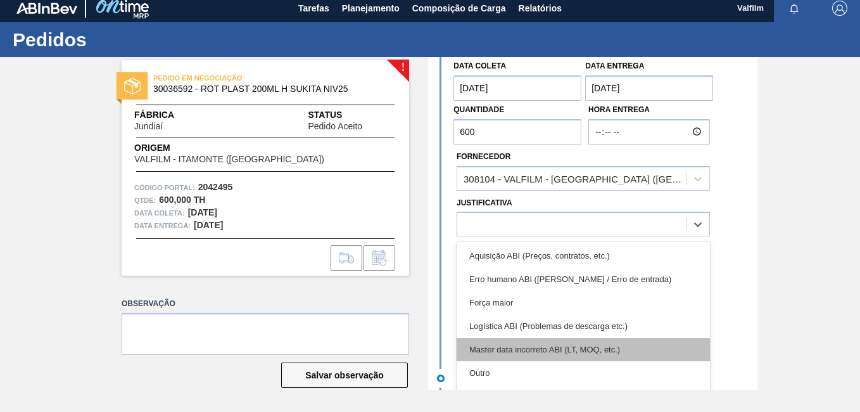
scroll to position [127, 0]
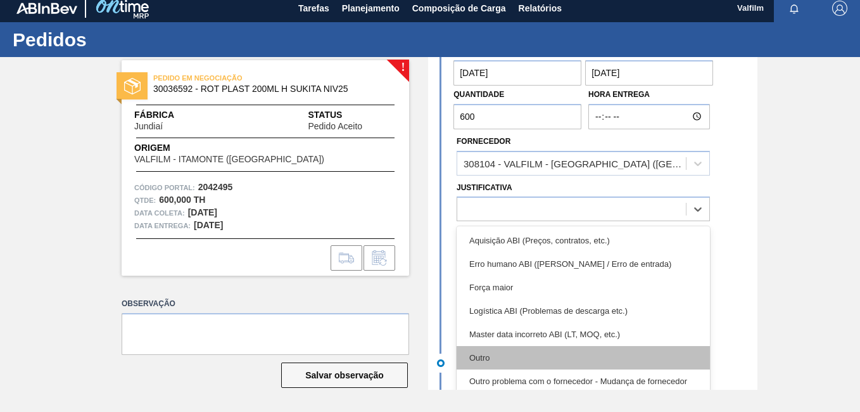
click at [540, 354] on div "Outro" at bounding box center [583, 357] width 253 height 23
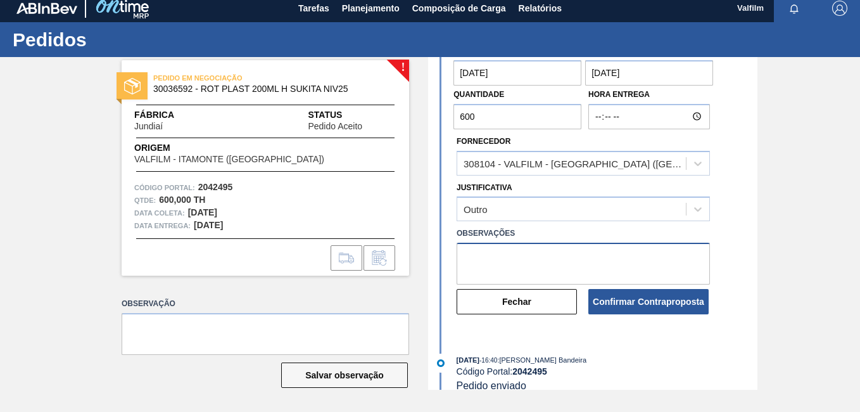
click at [506, 265] on textarea at bounding box center [583, 264] width 253 height 42
paste textarea "Data que conseguiremos atender ([PERSON_NAME] - Comercial Itamonte)"
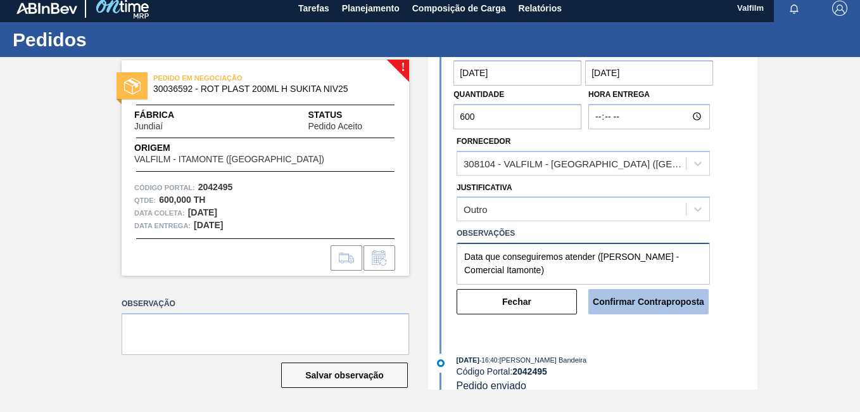
type textarea "Data que conseguiremos atender ([PERSON_NAME] - Comercial Itamonte)"
click at [660, 307] on button "Confirmar Contraproposta" at bounding box center [649, 301] width 120 height 25
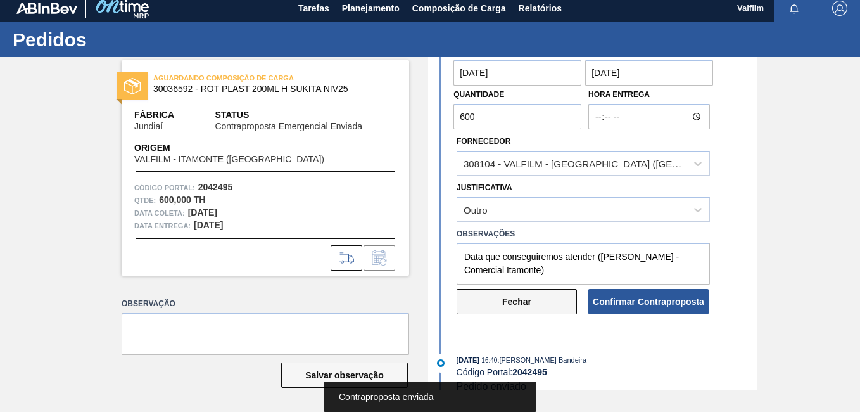
click at [543, 297] on button "Fechar" at bounding box center [517, 301] width 120 height 25
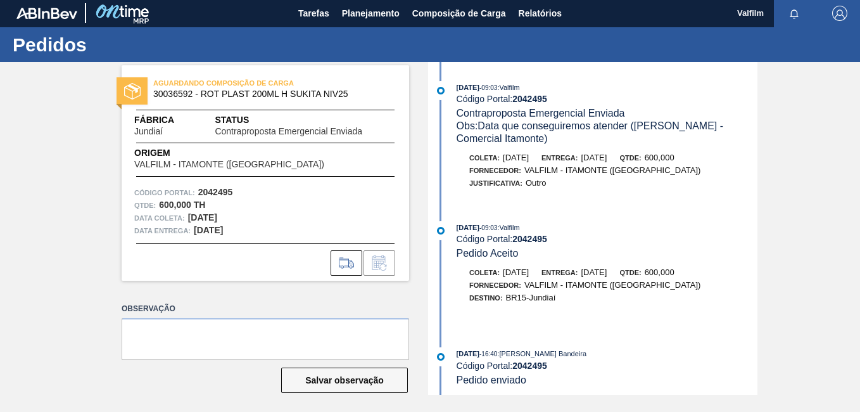
scroll to position [0, 0]
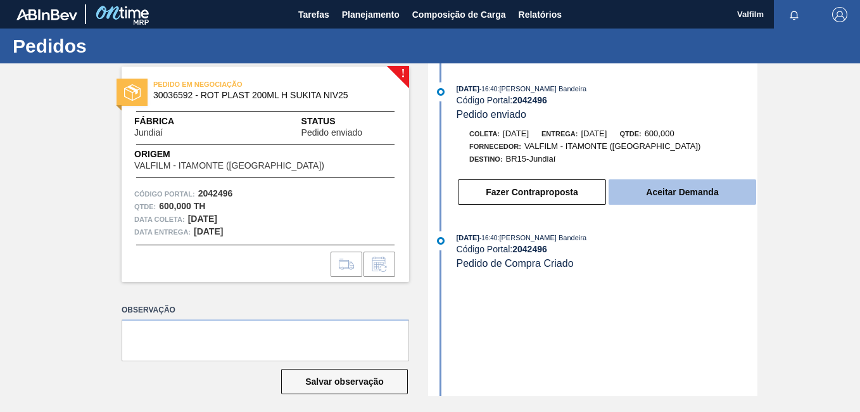
click at [713, 199] on button "Aceitar Demanda" at bounding box center [683, 191] width 148 height 25
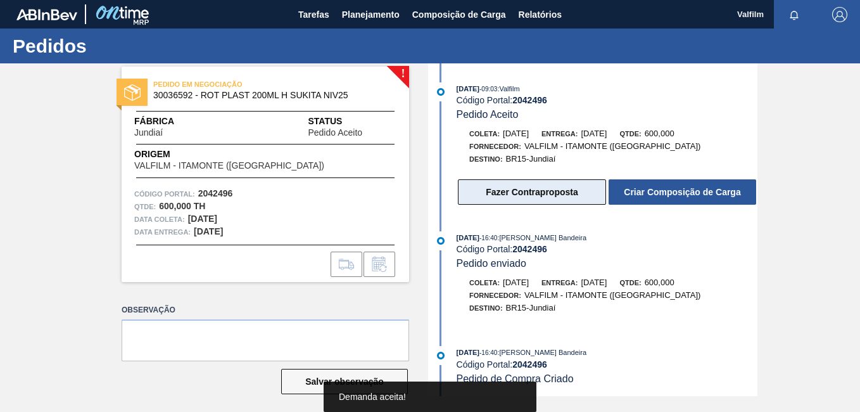
click at [566, 181] on button "Fazer Contraproposta" at bounding box center [532, 191] width 148 height 25
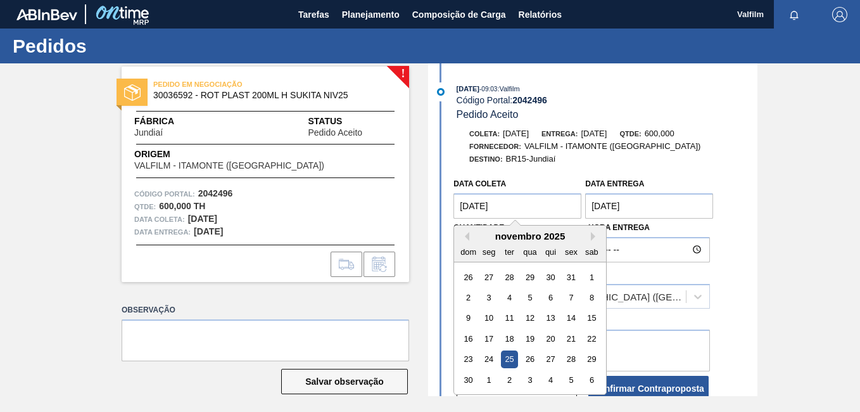
click at [500, 208] on coleta "[DATE]" at bounding box center [518, 205] width 128 height 25
click at [470, 236] on div "novembro 2025" at bounding box center [530, 236] width 152 height 11
click at [465, 236] on button "Previous Month" at bounding box center [465, 236] width 9 height 9
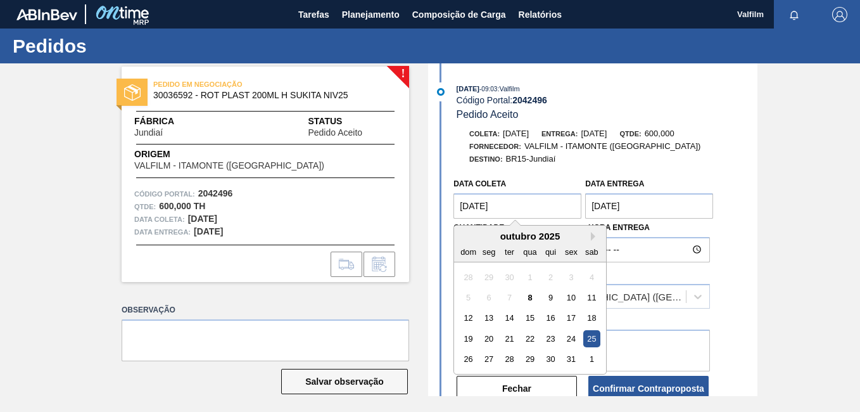
drag, startPoint x: 469, startPoint y: 321, endPoint x: 590, endPoint y: 222, distance: 155.8
click at [470, 321] on div "12" at bounding box center [468, 318] width 17 height 17
type coleta "[DATE]"
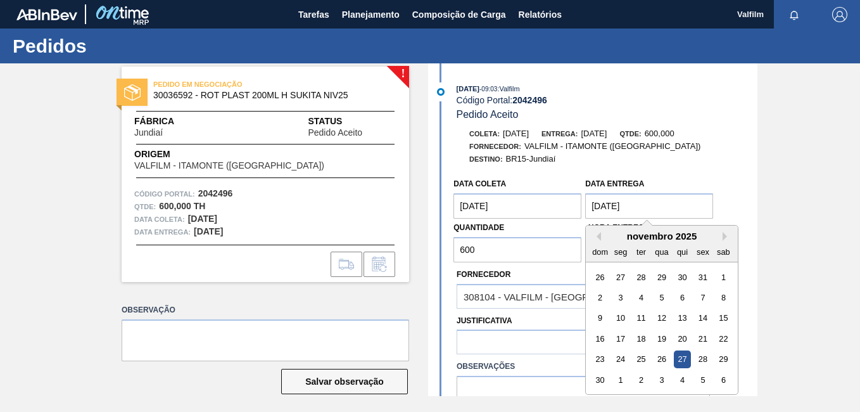
click at [598, 213] on Entrega "27/11/2025" at bounding box center [649, 205] width 128 height 25
click at [602, 235] on div "novembro 2025" at bounding box center [662, 236] width 152 height 11
click at [597, 234] on button "Previous Month" at bounding box center [596, 236] width 9 height 9
click at [618, 312] on div "13" at bounding box center [621, 318] width 17 height 17
type Entrega "[DATE]"
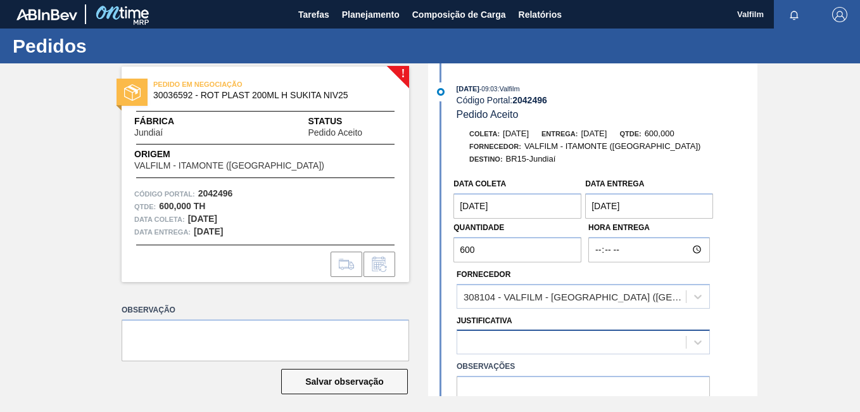
click at [546, 345] on div at bounding box center [583, 341] width 253 height 25
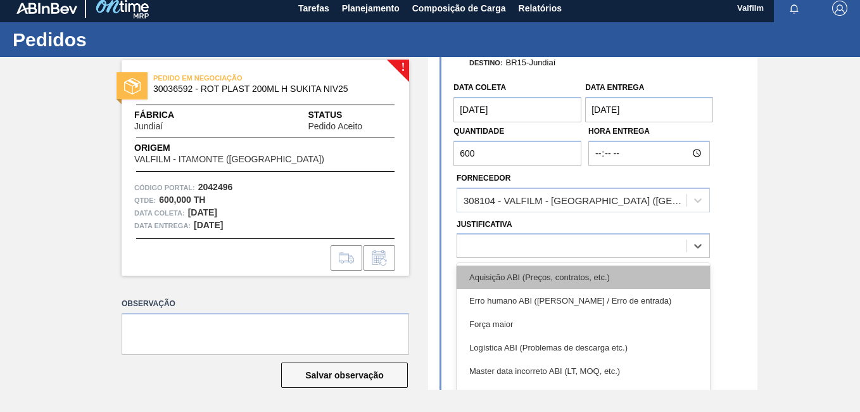
scroll to position [127, 0]
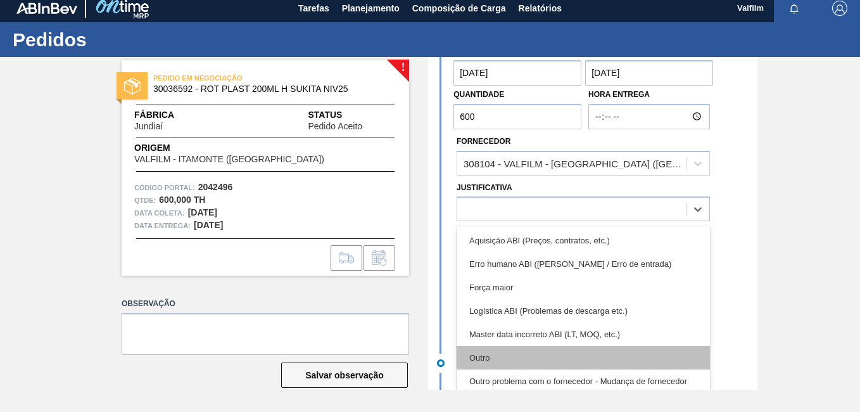
drag, startPoint x: 539, startPoint y: 341, endPoint x: 550, endPoint y: 355, distance: 18.1
click at [550, 355] on div "Aquisição ABI (Preços, contratos, etc.) Erro humano ABI (Cálculo / Erro de entr…" at bounding box center [583, 321] width 253 height 190
click at [533, 362] on div "Outro" at bounding box center [583, 357] width 253 height 23
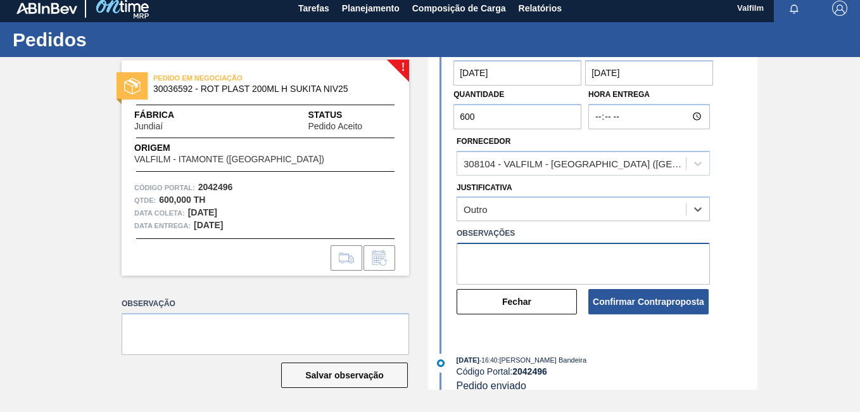
click at [521, 252] on textarea at bounding box center [583, 264] width 253 height 42
paste textarea "Data que conseguiremos atender ([PERSON_NAME] - Comercial Itamonte)"
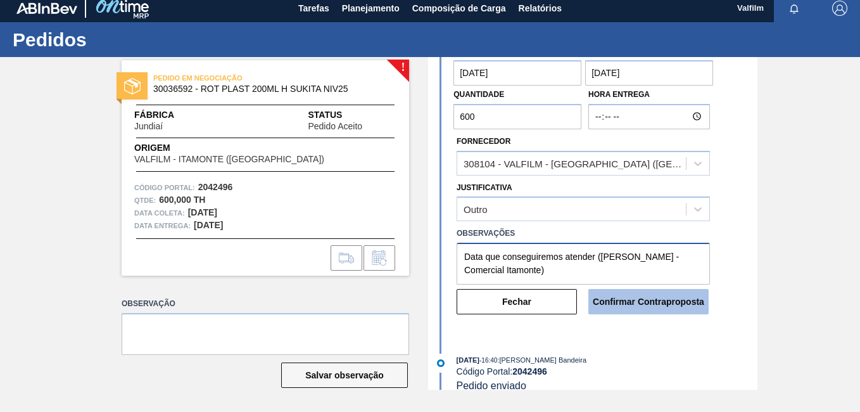
type textarea "Data que conseguiremos atender ([PERSON_NAME] - Comercial Itamonte)"
click at [628, 312] on button "Confirmar Contraproposta" at bounding box center [649, 301] width 120 height 25
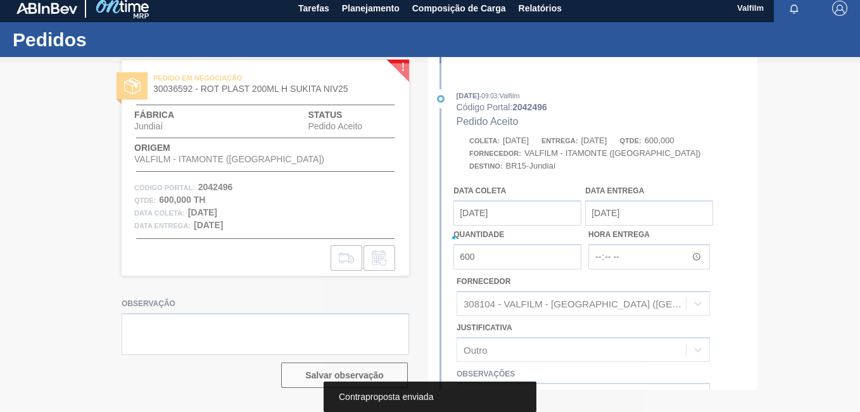
scroll to position [267, 0]
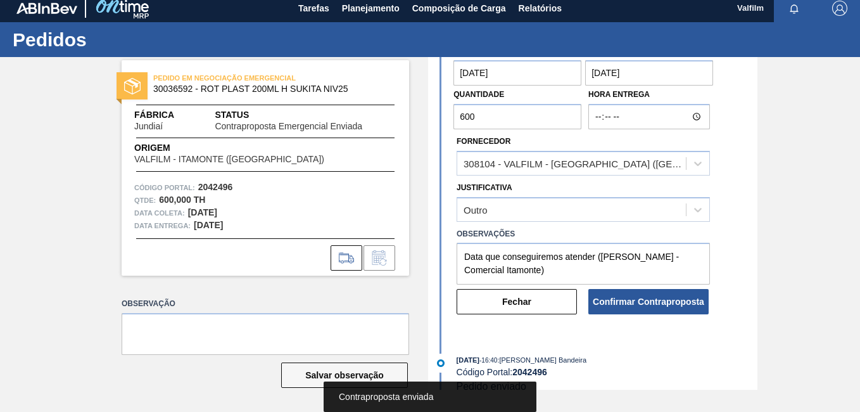
click at [539, 298] on button "Fechar" at bounding box center [517, 301] width 120 height 25
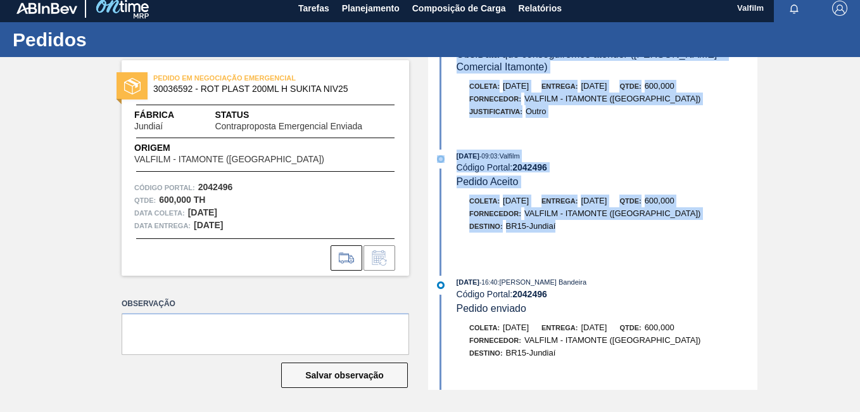
drag, startPoint x: 757, startPoint y: 175, endPoint x: 743, endPoint y: 60, distance: 115.6
click at [743, 60] on div "PEDIDO EM NEGOCIAÇÃO EMERGENCIAL 30036592 - ROT PLAST 200ML H SUKITA NIV25 Fábr…" at bounding box center [430, 223] width 860 height 333
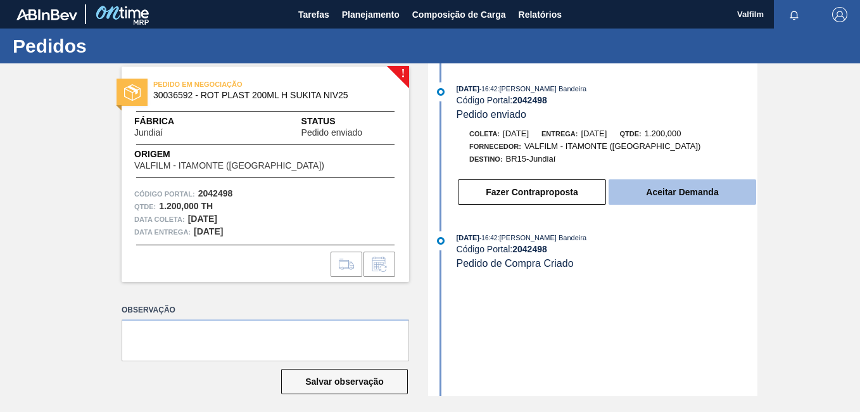
click at [679, 192] on button "Aceitar Demanda" at bounding box center [683, 191] width 148 height 25
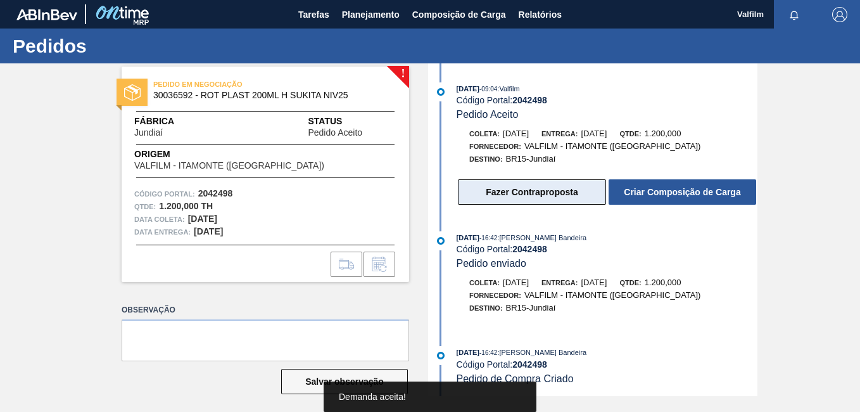
click at [532, 193] on button "Fazer Contraproposta" at bounding box center [532, 191] width 148 height 25
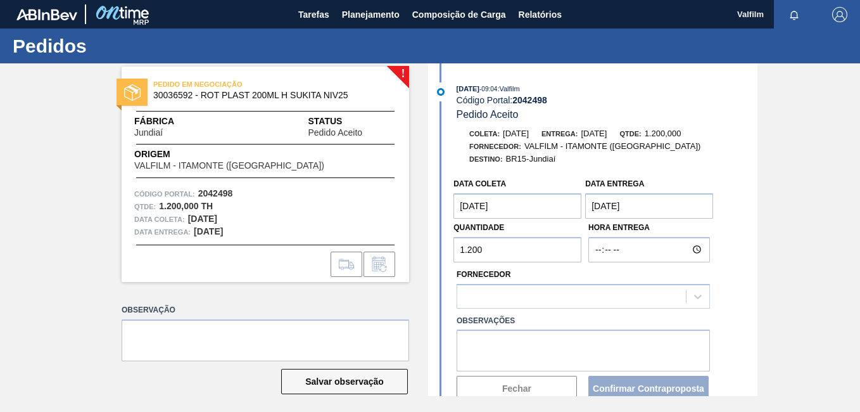
click at [488, 223] on label "Quantidade" at bounding box center [479, 227] width 51 height 9
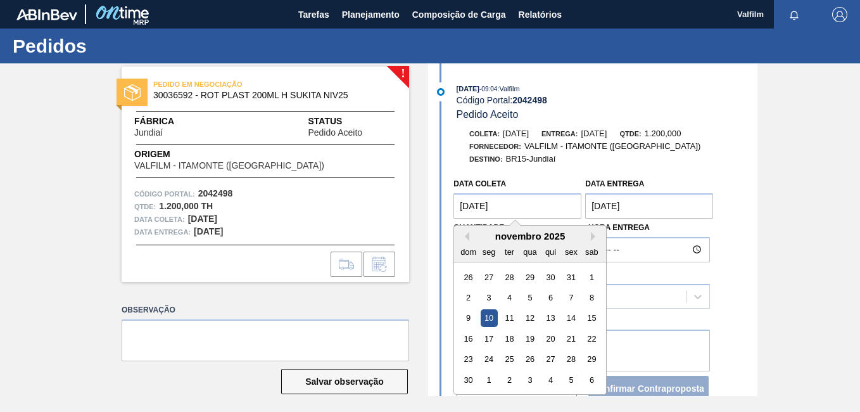
click at [490, 210] on coleta "10/11/2025" at bounding box center [518, 205] width 128 height 25
click at [469, 237] on div "Previous Month Next Month novembro 2025 dom seg ter qua qui sex sab 26 27 28 29…" at bounding box center [530, 310] width 153 height 170
click at [469, 237] on div "novembro 2025" at bounding box center [530, 236] width 152 height 11
click at [467, 236] on button "Previous Month" at bounding box center [465, 236] width 9 height 9
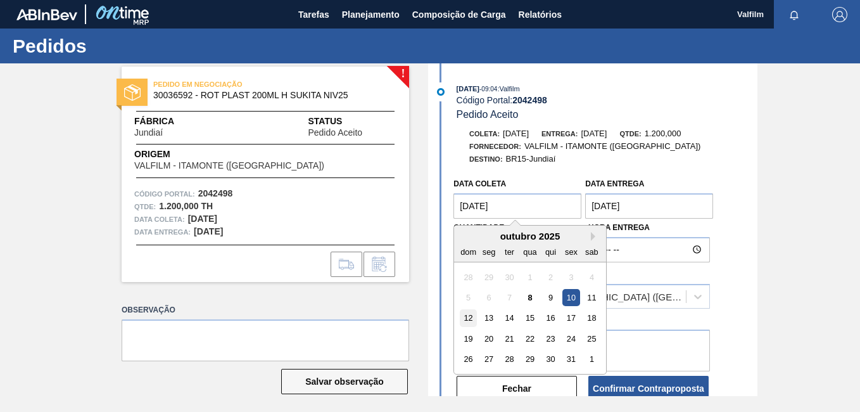
click at [473, 316] on div "12" at bounding box center [468, 318] width 17 height 17
type coleta "[DATE]"
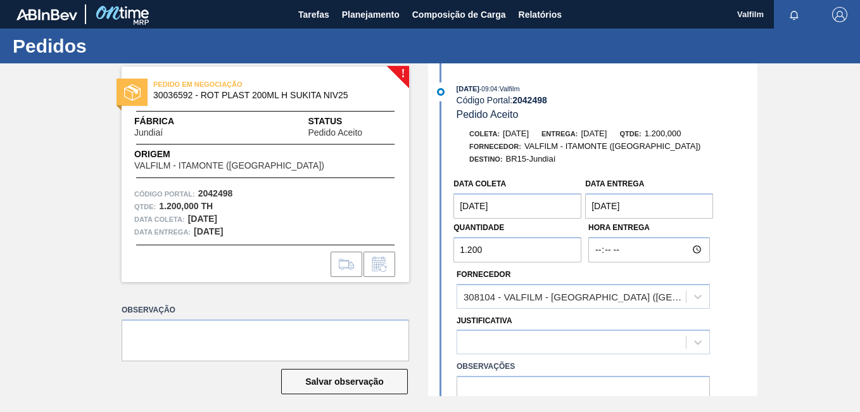
click at [625, 215] on Entrega "12/11/2025" at bounding box center [649, 205] width 128 height 25
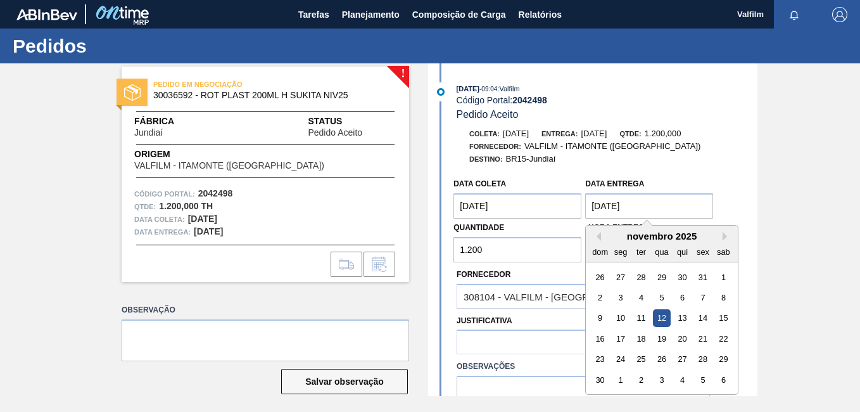
click at [601, 235] on div "novembro 2025" at bounding box center [662, 236] width 152 height 11
click at [595, 237] on button "Previous Month" at bounding box center [596, 236] width 9 height 9
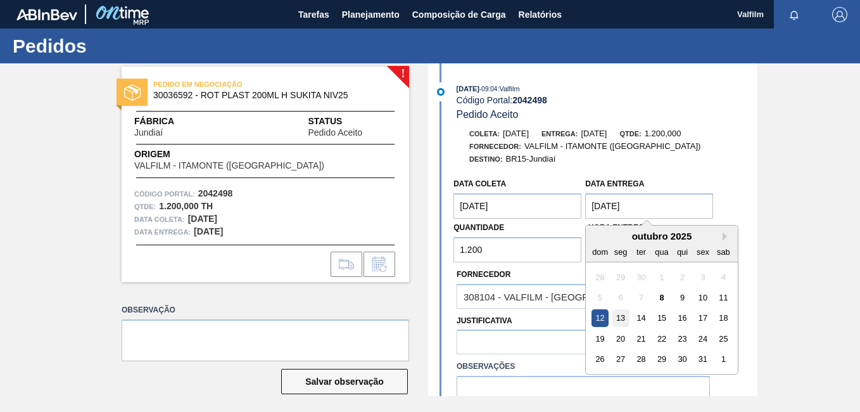
click at [622, 318] on div "13" at bounding box center [621, 318] width 17 height 17
type Entrega "[DATE]"
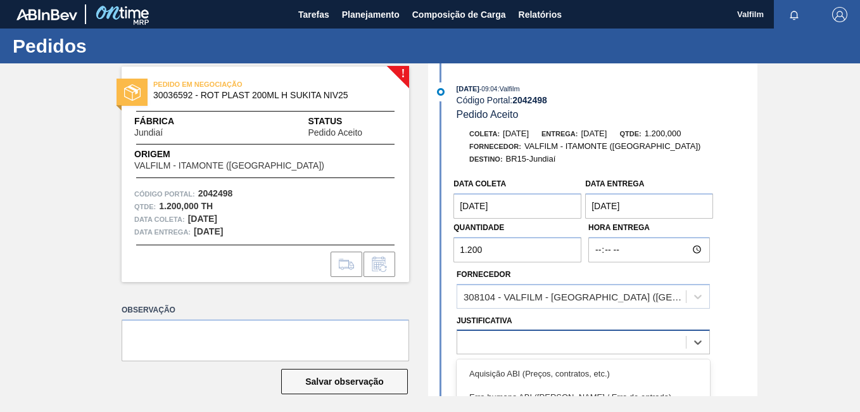
scroll to position [6, 0]
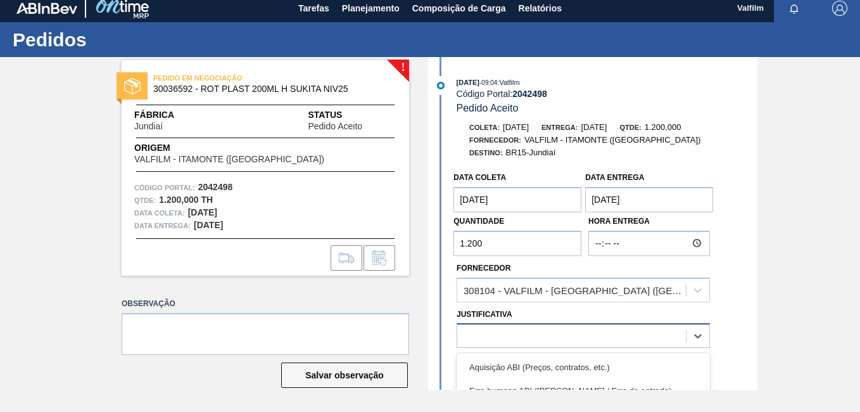
click at [548, 332] on div at bounding box center [583, 335] width 253 height 25
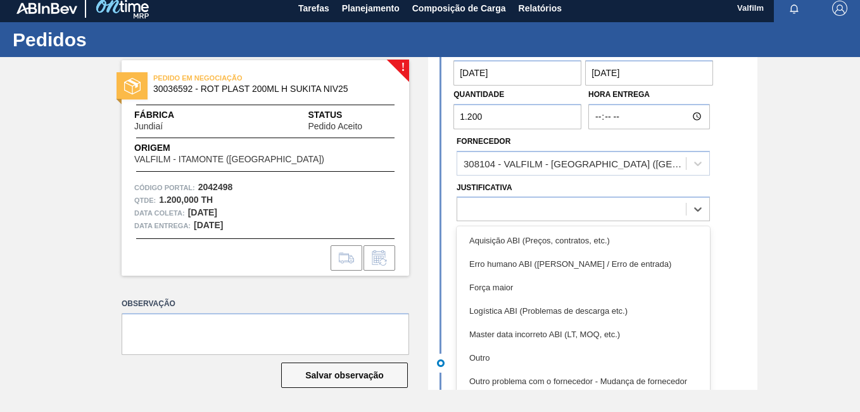
click at [542, 354] on div "Outro" at bounding box center [583, 357] width 253 height 23
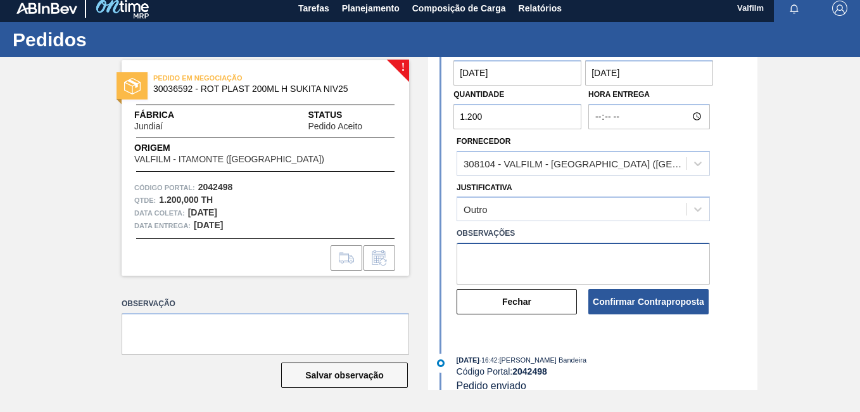
click at [517, 265] on textarea at bounding box center [583, 264] width 253 height 42
paste textarea "Data que conseguiremos atender (Ana Carolina - Comercial Itamonte)"
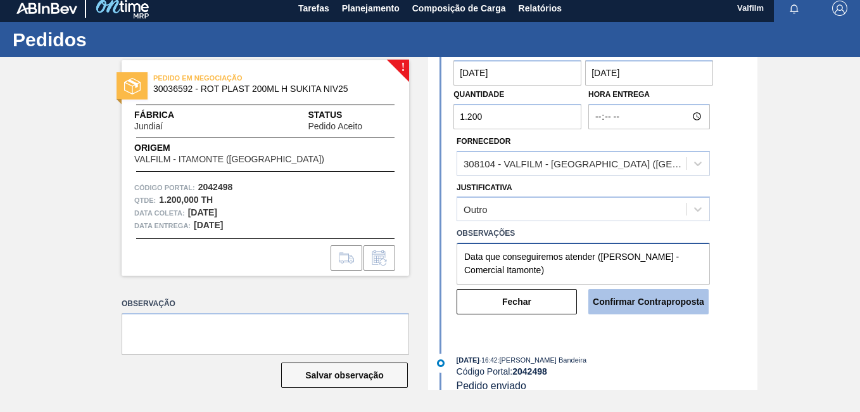
type textarea "Data que conseguiremos atender (Ana Carolina - Comercial Itamonte)"
click at [674, 307] on button "Confirmar Contraproposta" at bounding box center [649, 301] width 120 height 25
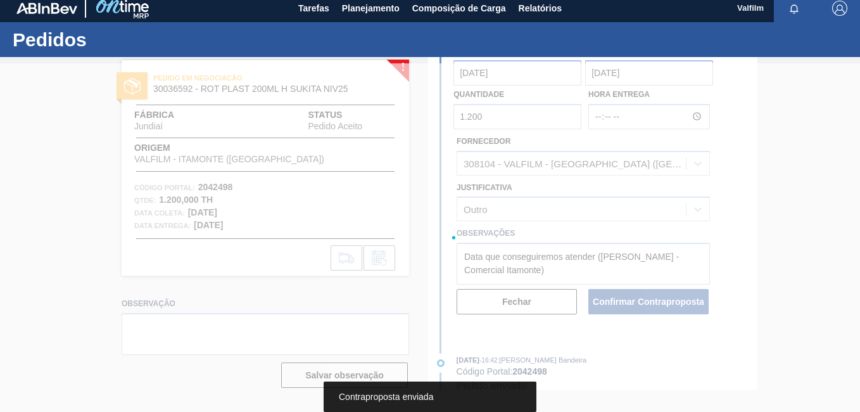
scroll to position [267, 0]
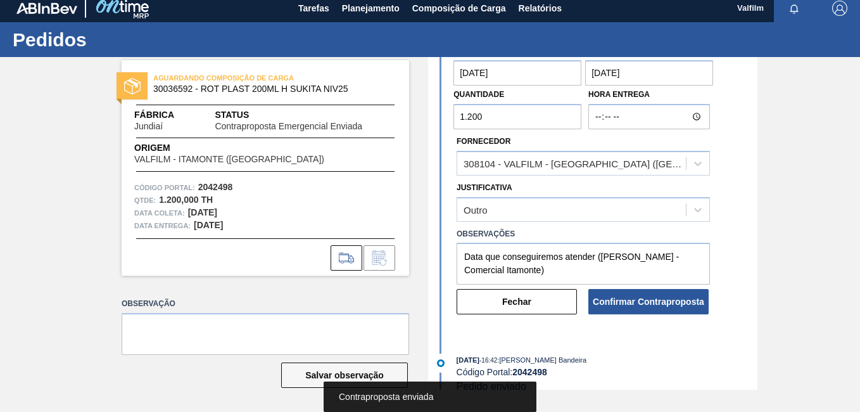
click at [546, 309] on button "Fechar" at bounding box center [517, 301] width 120 height 25
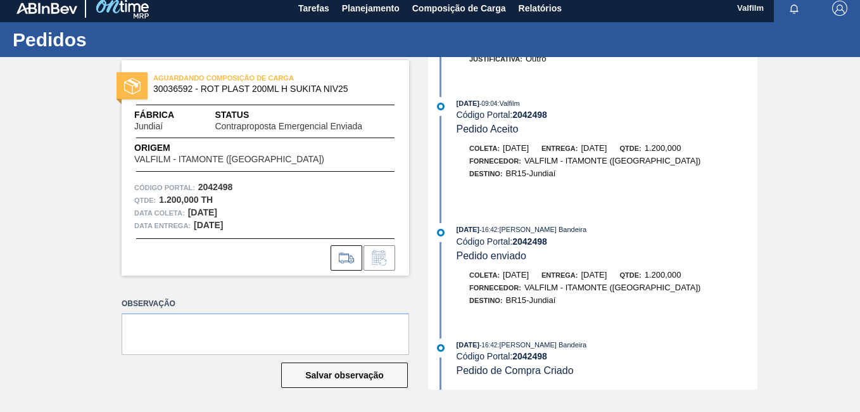
scroll to position [0, 0]
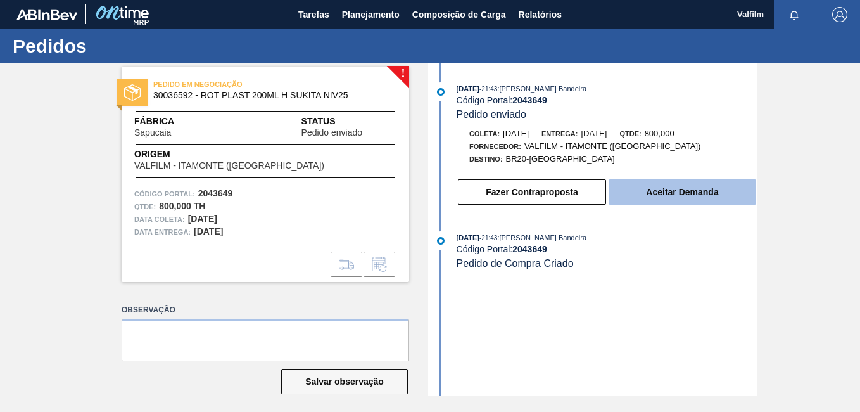
click at [629, 189] on button "Aceitar Demanda" at bounding box center [683, 191] width 148 height 25
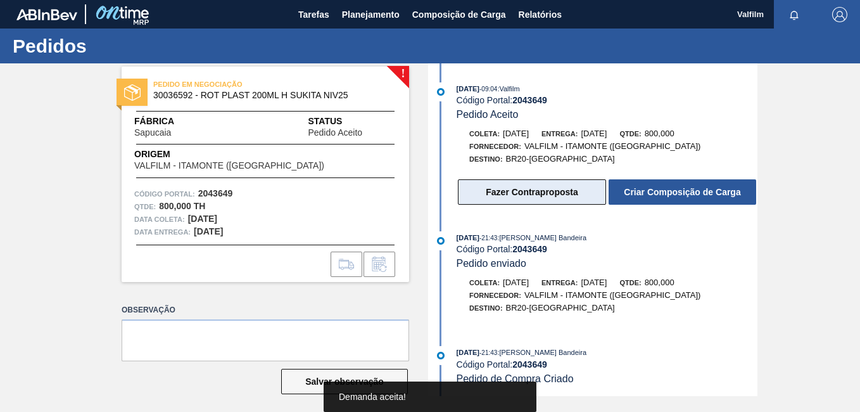
click at [546, 196] on button "Fazer Contraproposta" at bounding box center [532, 191] width 148 height 25
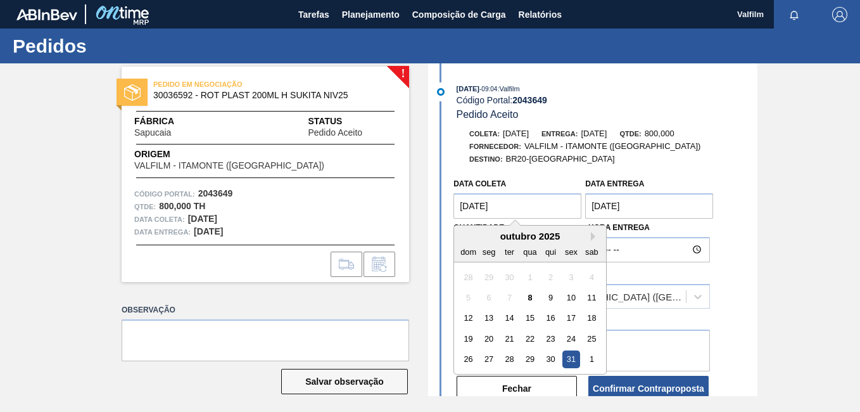
click at [464, 215] on coleta "31/10/2025" at bounding box center [518, 205] width 128 height 25
click at [474, 316] on div "12" at bounding box center [468, 318] width 17 height 17
type coleta "[DATE]"
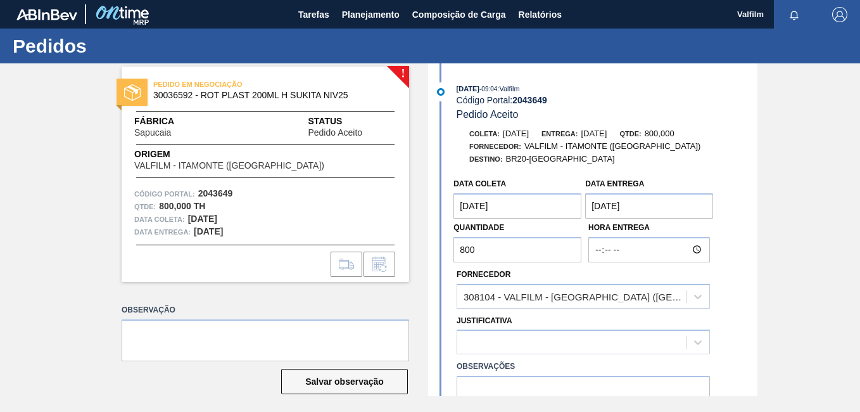
click at [627, 205] on Entrega "02/11/2025" at bounding box center [649, 205] width 128 height 25
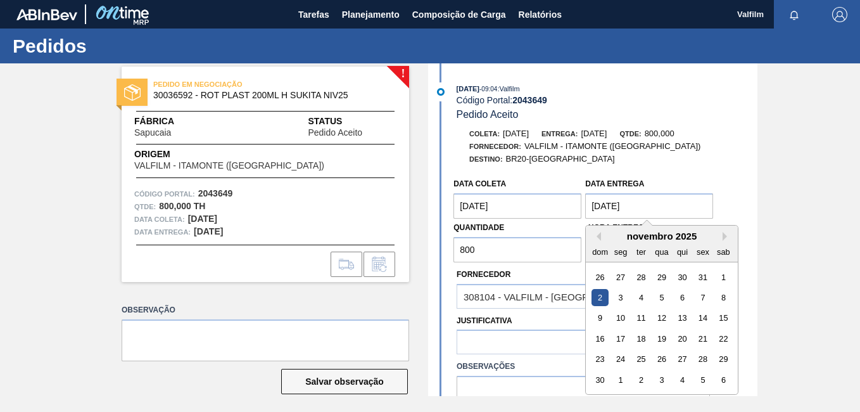
click at [603, 238] on div "novembro 2025" at bounding box center [662, 236] width 152 height 11
click at [596, 234] on button "Previous Month" at bounding box center [596, 236] width 9 height 9
click at [649, 321] on div "14" at bounding box center [641, 318] width 17 height 17
type Entrega "14/10/2025"
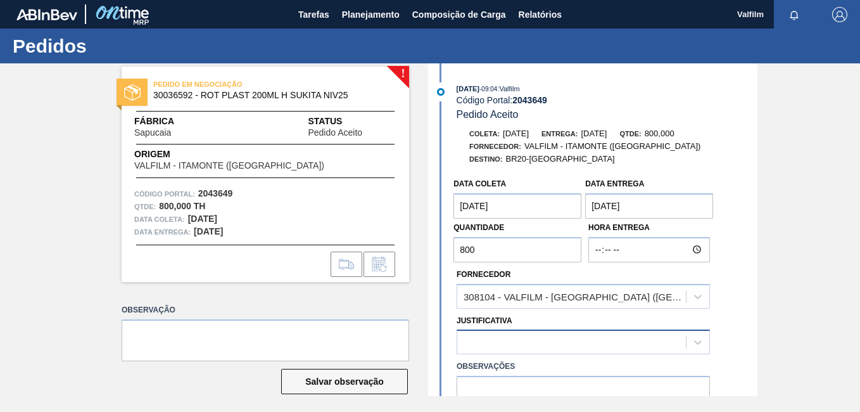
click at [526, 351] on div "Data coleta 12/10/2025 Data Entrega 14/10/2025 Quantidade 800 Hora Entrega Forn…" at bounding box center [594, 310] width 326 height 277
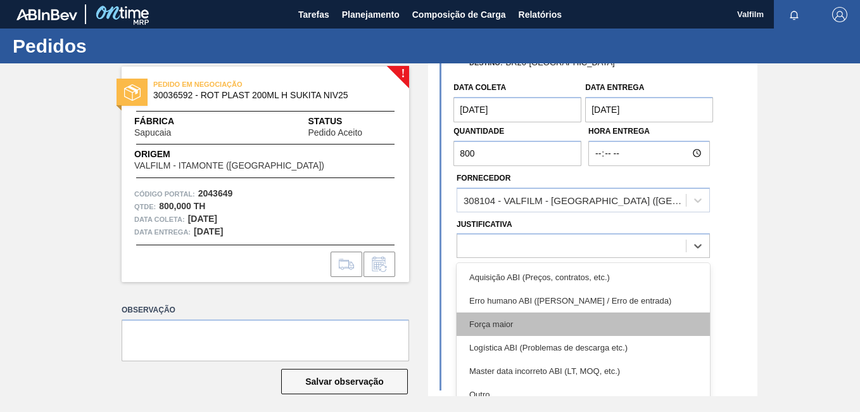
scroll to position [127, 0]
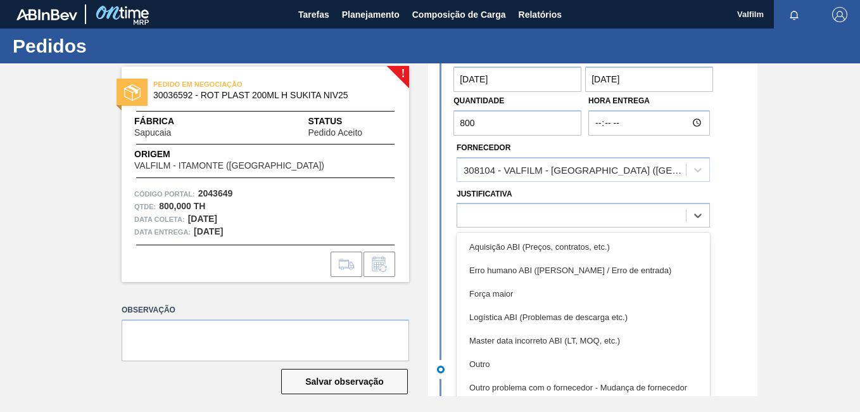
click at [533, 357] on div "Outro" at bounding box center [583, 363] width 253 height 23
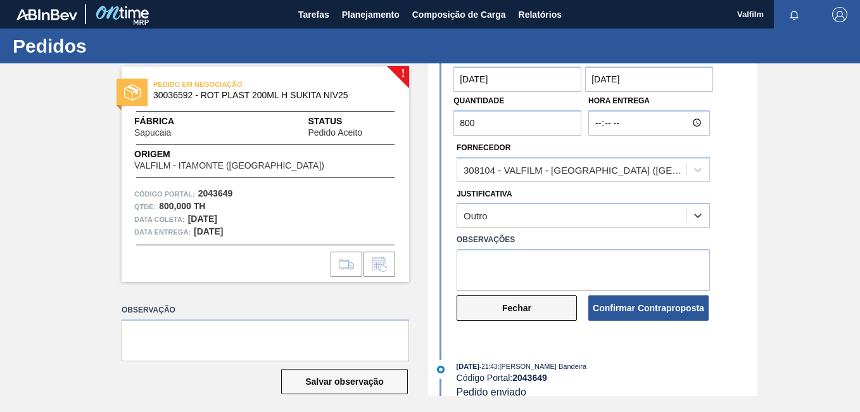
scroll to position [190, 0]
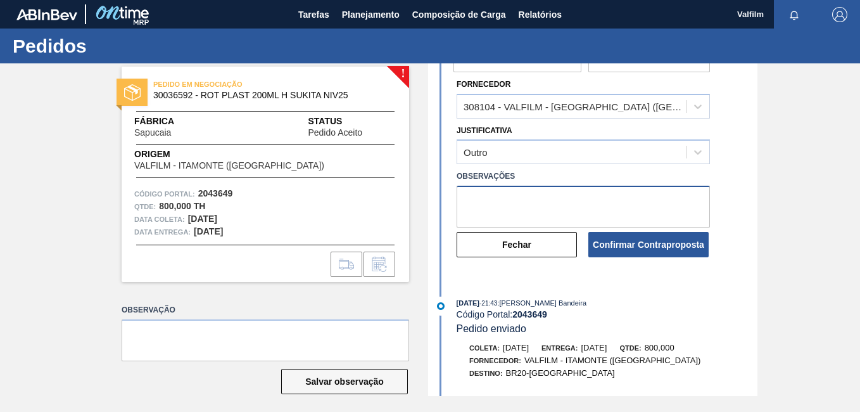
click at [505, 208] on textarea at bounding box center [583, 207] width 253 height 42
paste textarea "Data que conseguiremos atender (Ana Carolina - Comercial Itamonte)"
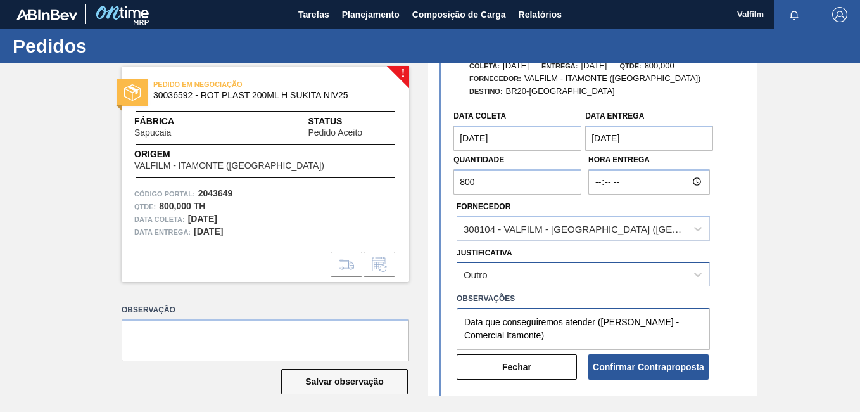
scroll to position [67, 0]
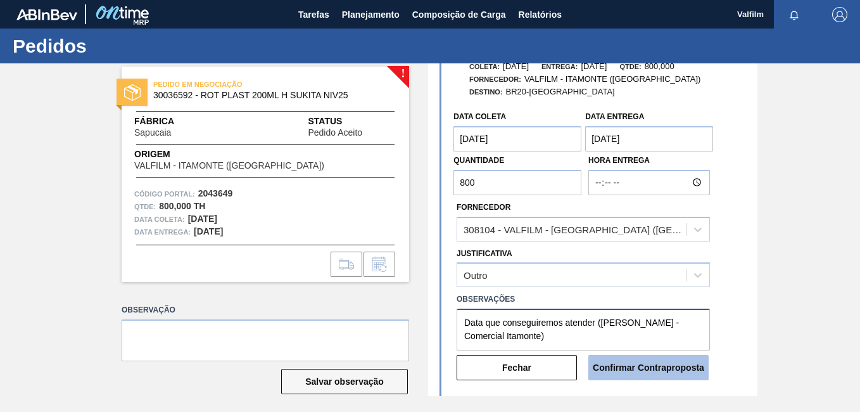
type textarea "Data que conseguiremos atender (Ana Carolina - Comercial Itamonte)"
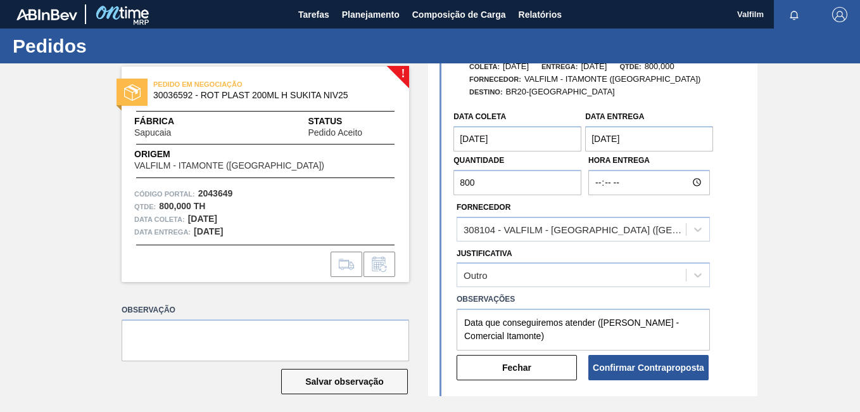
click at [628, 366] on button "Confirmar Contraproposta" at bounding box center [649, 367] width 120 height 25
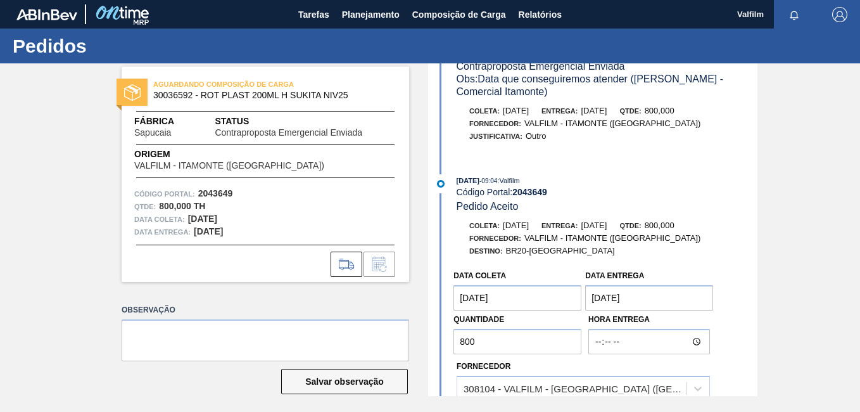
scroll to position [0, 0]
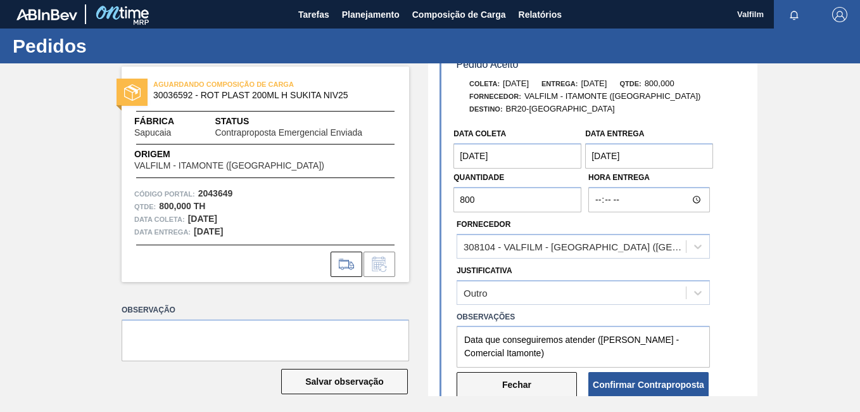
click at [533, 383] on button "Fechar" at bounding box center [517, 384] width 120 height 25
